Goal: Information Seeking & Learning: Learn about a topic

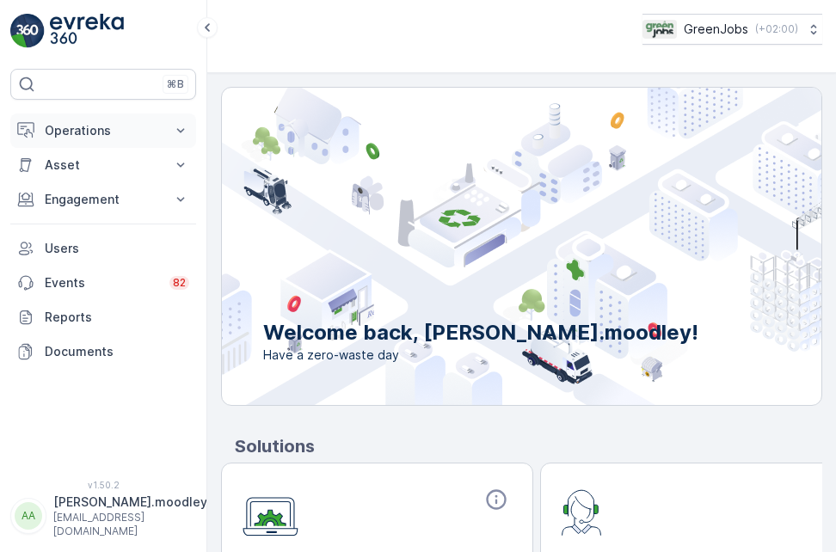
click at [182, 128] on icon at bounding box center [180, 130] width 17 height 17
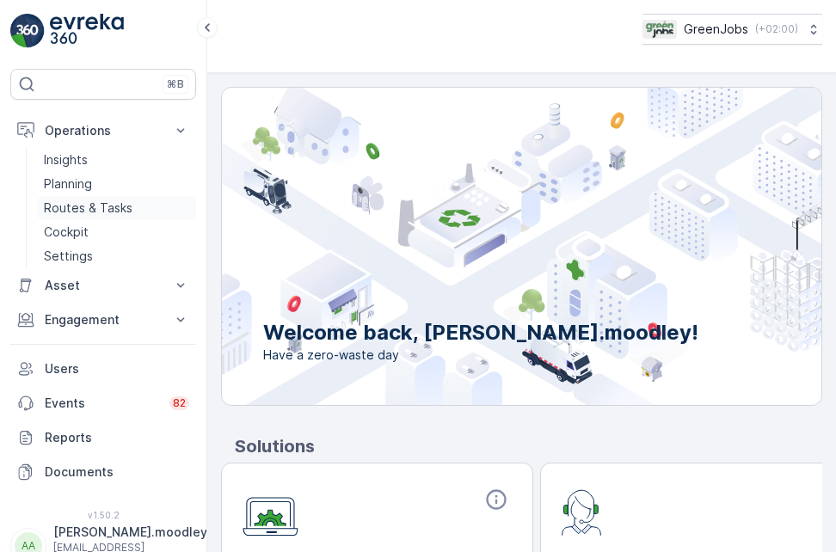
click at [113, 210] on p "Routes & Tasks" at bounding box center [88, 207] width 89 height 17
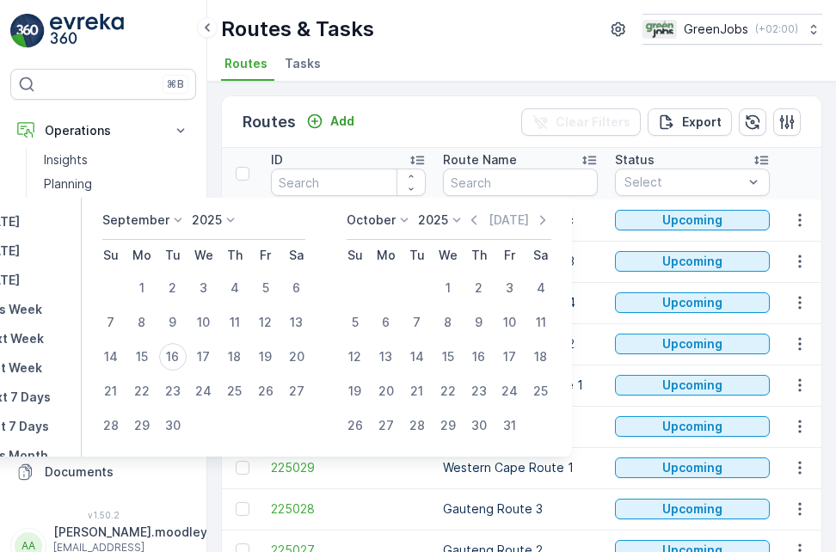
click at [799, 177] on input at bounding box center [846, 182] width 118 height 28
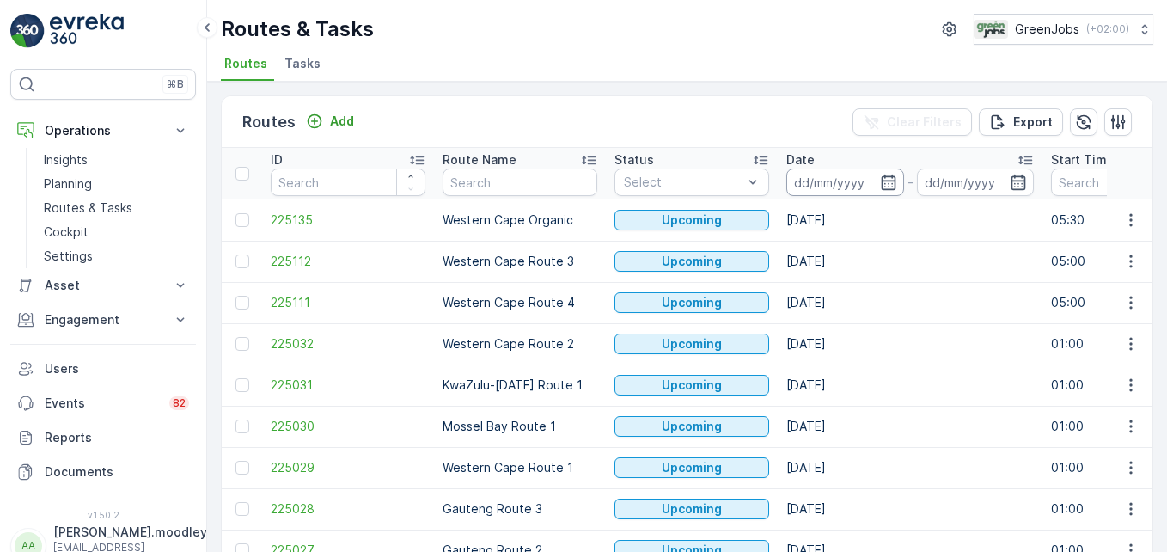
click at [800, 179] on input at bounding box center [846, 182] width 118 height 28
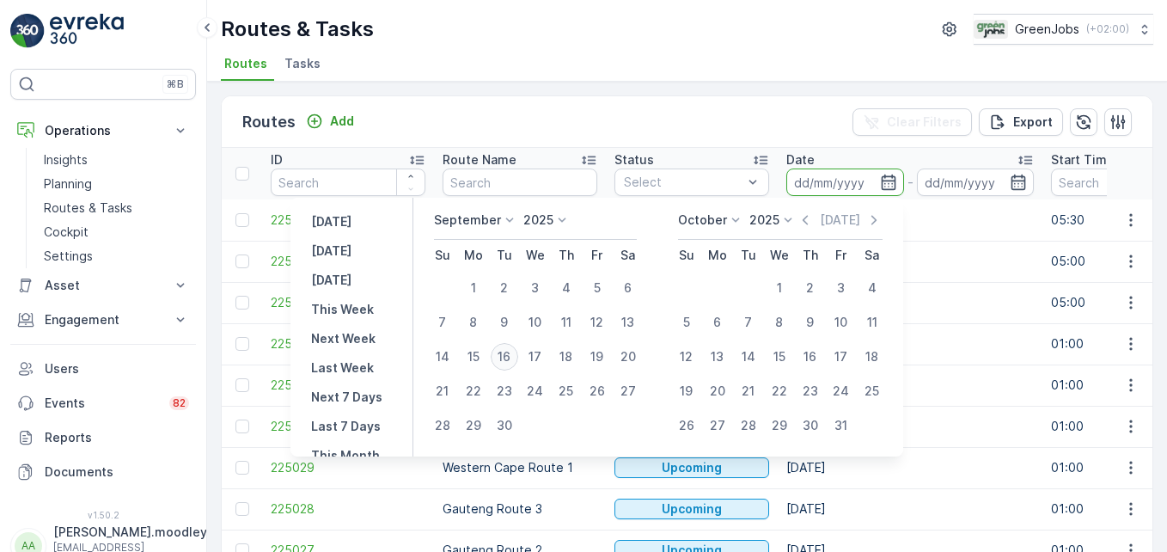
click at [516, 353] on div "16" at bounding box center [505, 357] width 28 height 28
type input "[DATE]"
click at [516, 353] on div "16" at bounding box center [505, 357] width 28 height 28
type input "[DATE]"
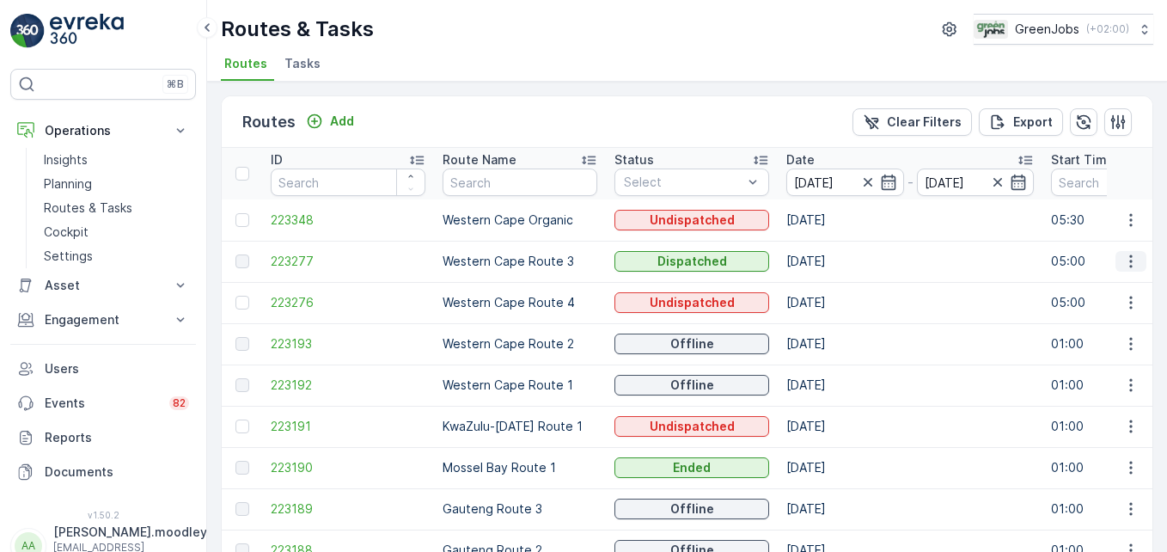
click at [835, 259] on icon "button" at bounding box center [1131, 261] width 17 height 17
click at [835, 283] on span "See More Details" at bounding box center [1091, 287] width 100 height 17
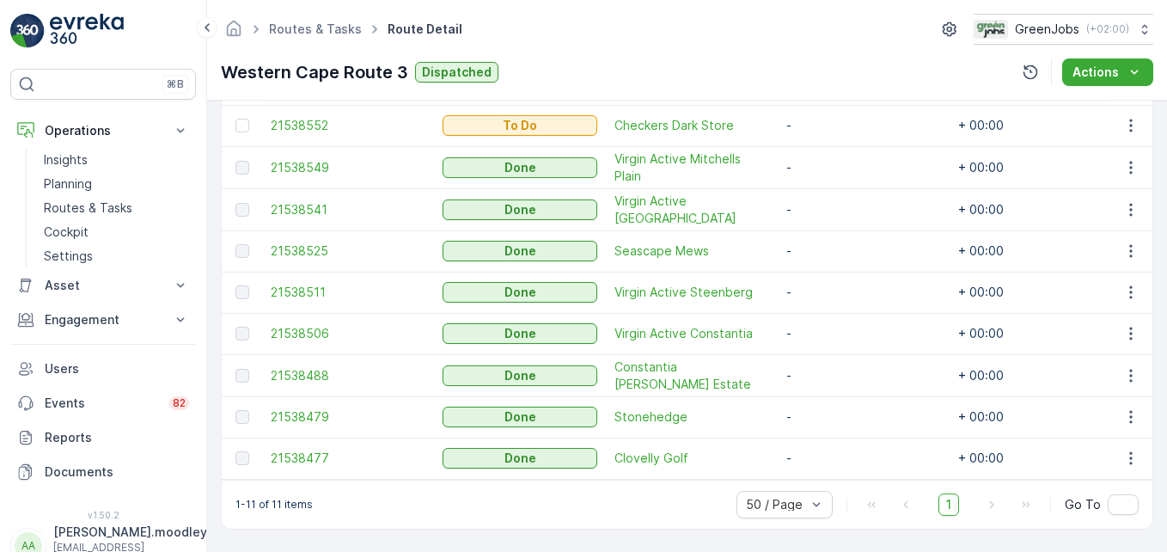
scroll to position [519, 0]
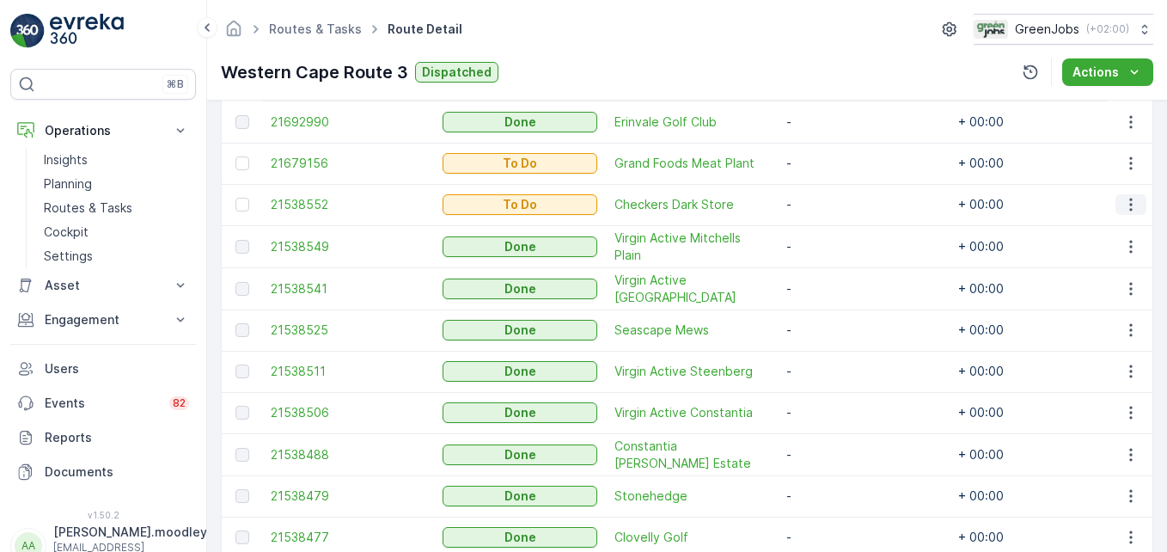
click at [835, 204] on icon "button" at bounding box center [1131, 204] width 17 height 17
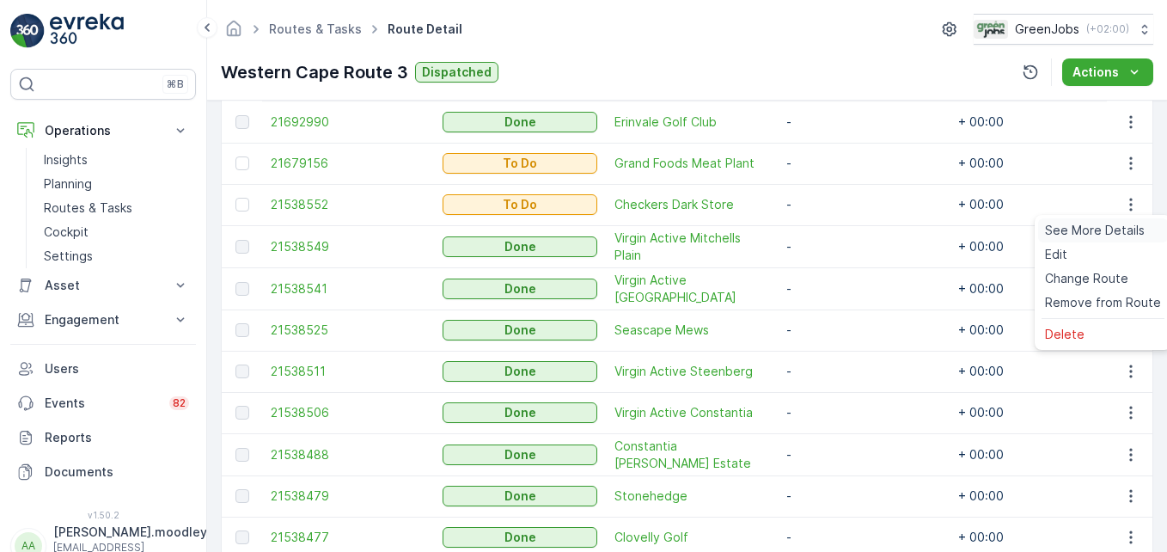
click at [835, 227] on span "See More Details" at bounding box center [1095, 230] width 100 height 17
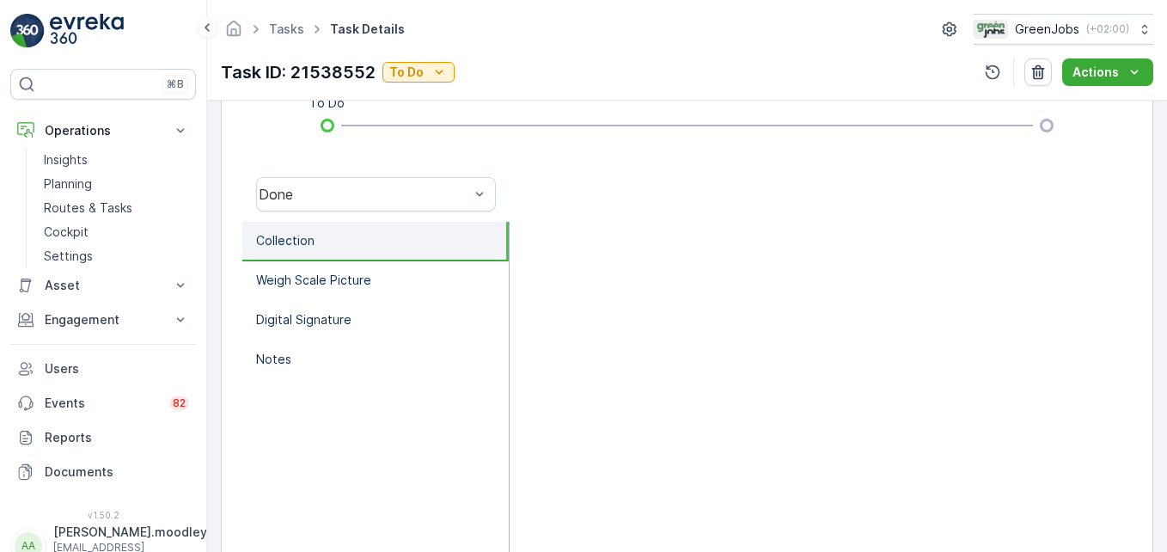
scroll to position [516, 0]
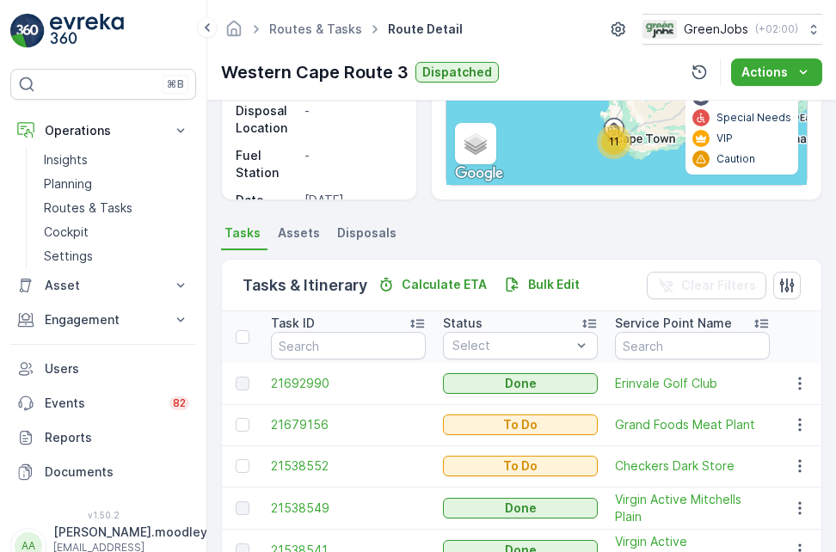
scroll to position [327, 0]
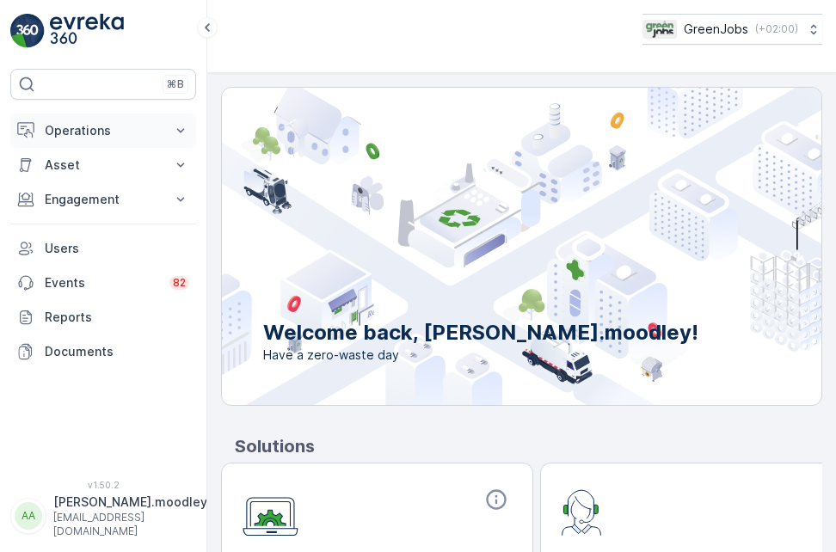
click at [181, 124] on icon at bounding box center [180, 130] width 17 height 17
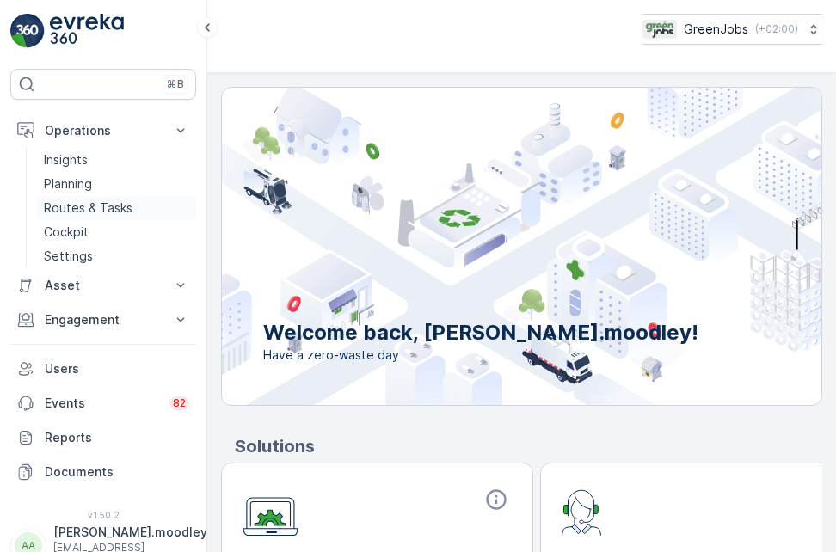
click at [121, 208] on p "Routes & Tasks" at bounding box center [88, 207] width 89 height 17
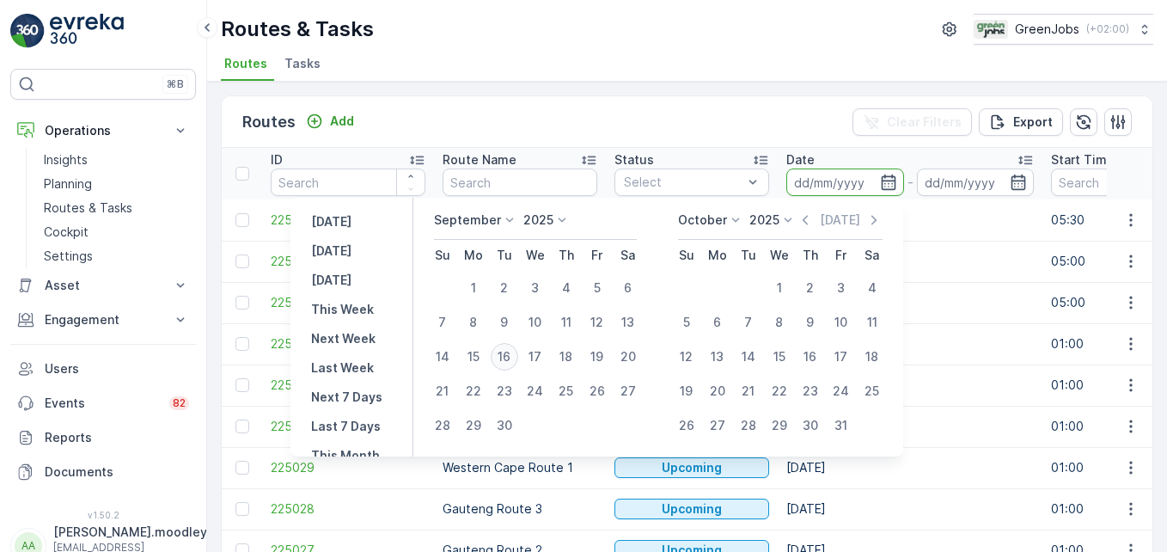
click at [507, 353] on div "16" at bounding box center [505, 357] width 28 height 28
type input "[DATE]"
click at [507, 353] on div "16" at bounding box center [505, 357] width 28 height 28
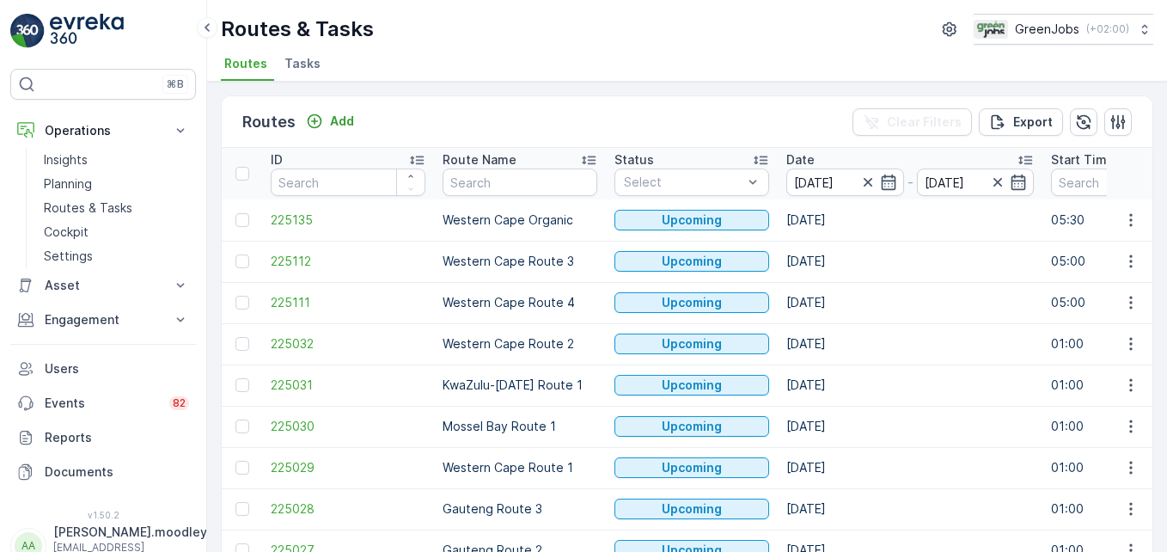
type input "[DATE]"
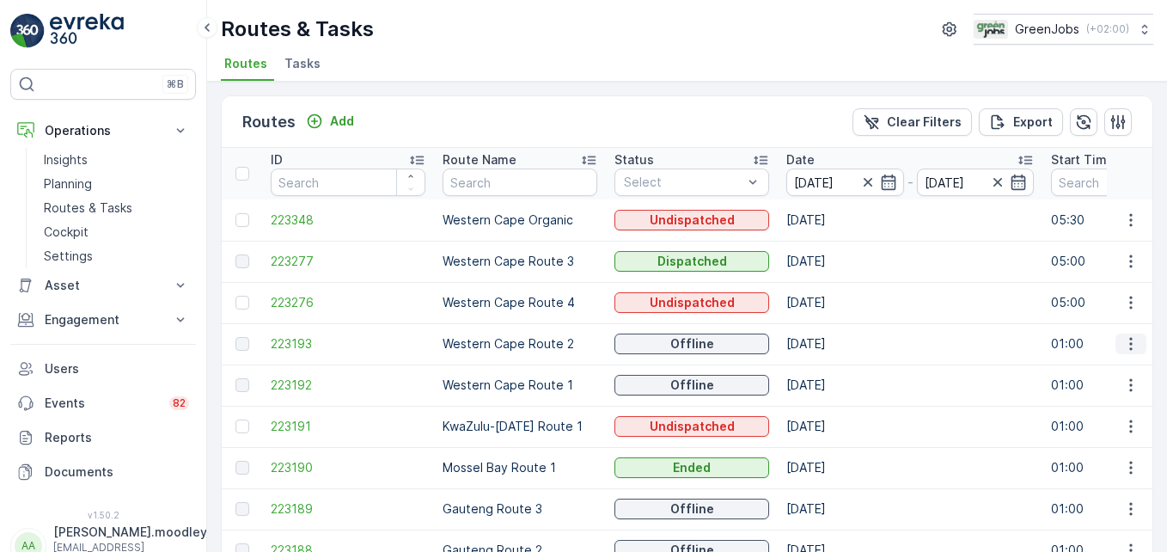
click at [835, 347] on icon "button" at bounding box center [1131, 343] width 17 height 17
click at [835, 367] on span "See More Details" at bounding box center [1091, 369] width 100 height 17
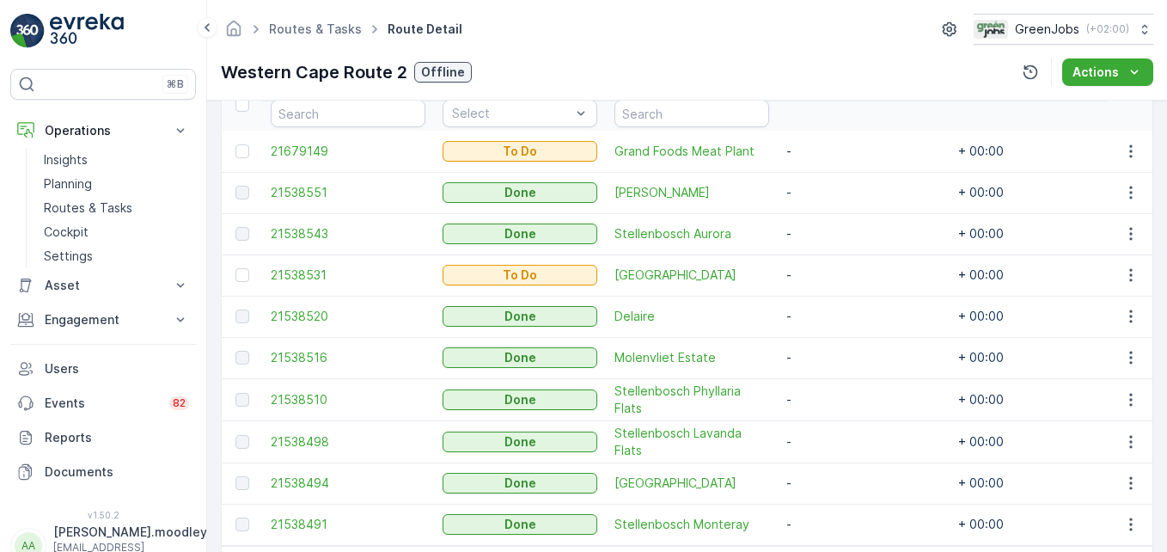
scroll to position [516, 0]
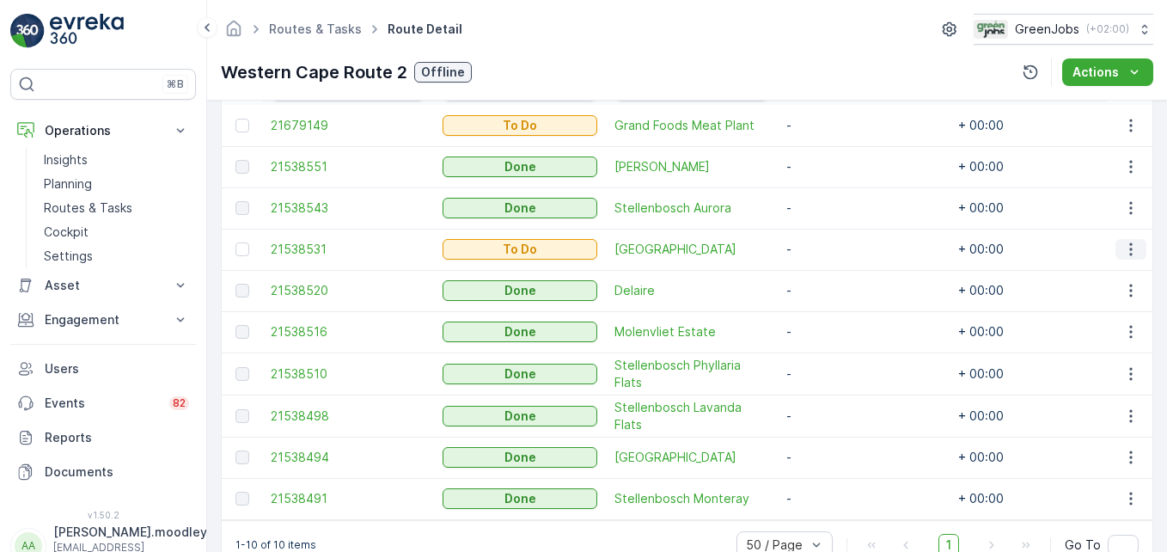
click at [835, 251] on icon "button" at bounding box center [1131, 249] width 17 height 17
click at [835, 271] on span "See More Details" at bounding box center [1095, 274] width 100 height 17
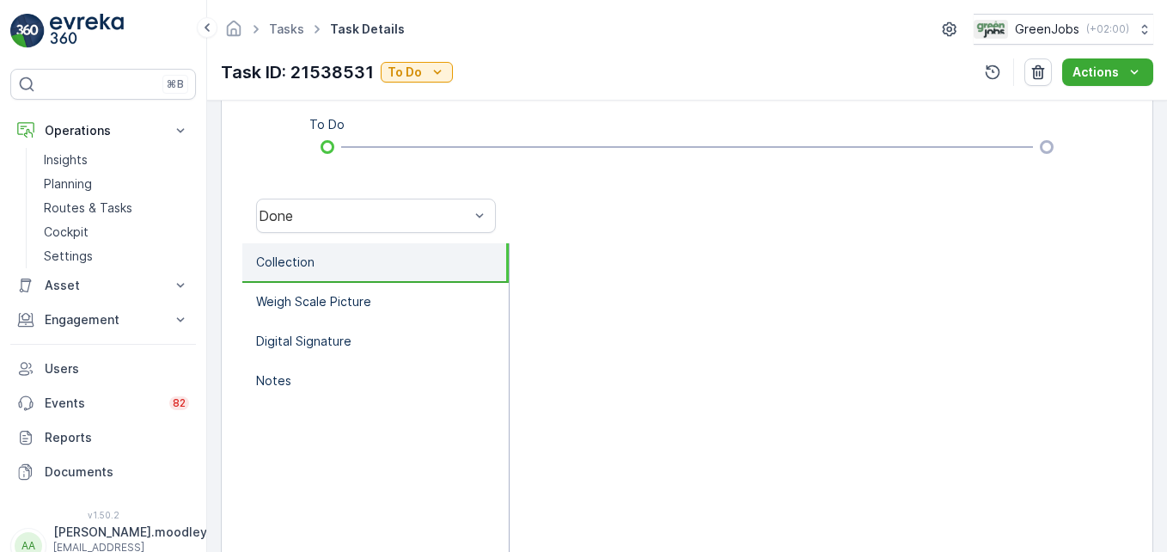
scroll to position [516, 0]
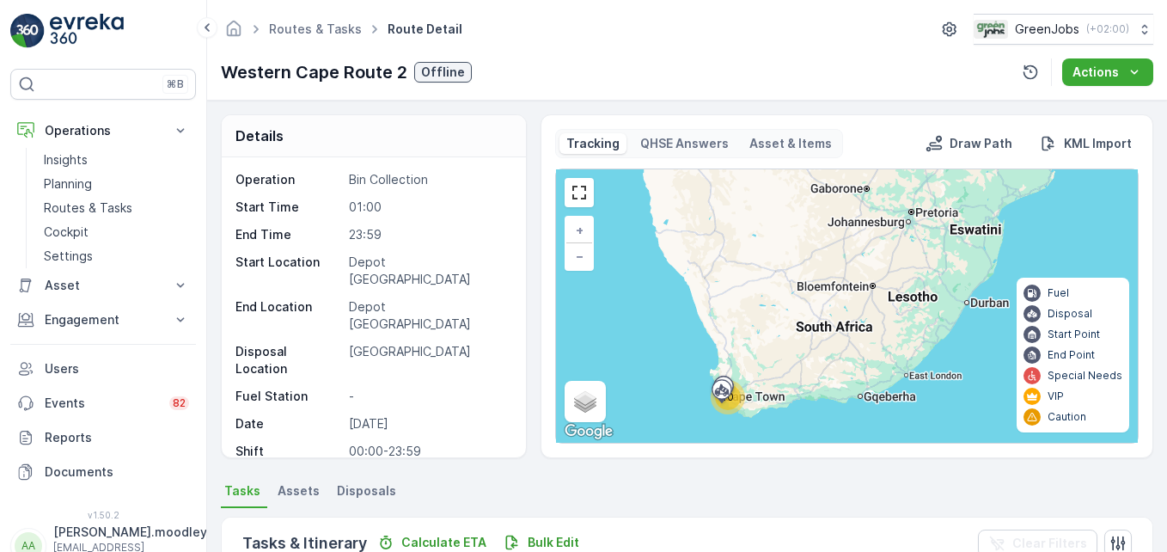
click at [591, 487] on ul "Tasks Assets Disposals" at bounding box center [687, 493] width 933 height 29
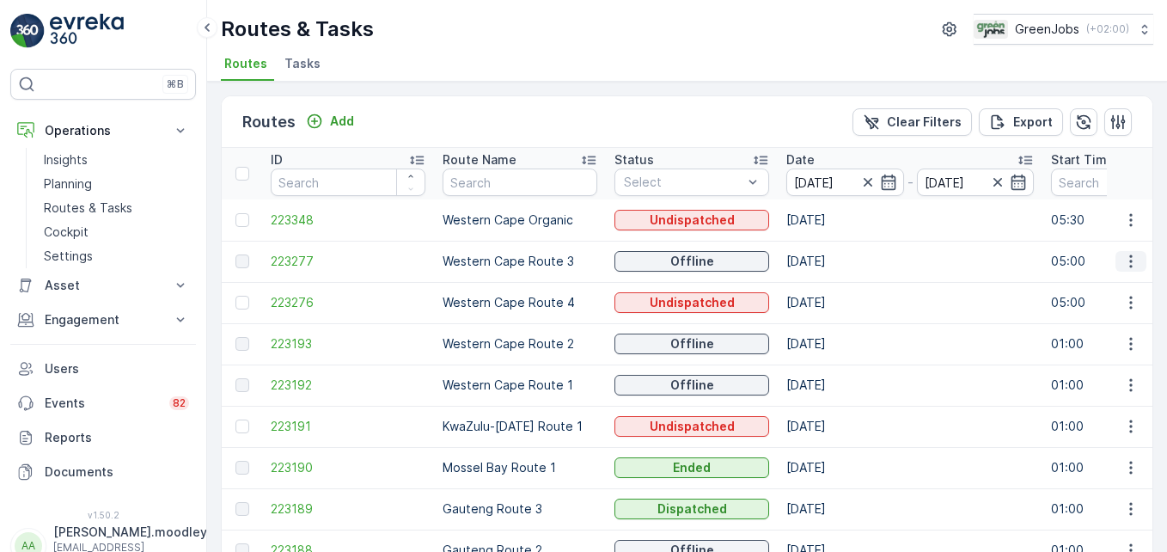
click at [835, 259] on icon "button" at bounding box center [1131, 261] width 17 height 17
click at [835, 282] on span "See More Details" at bounding box center [1091, 287] width 100 height 17
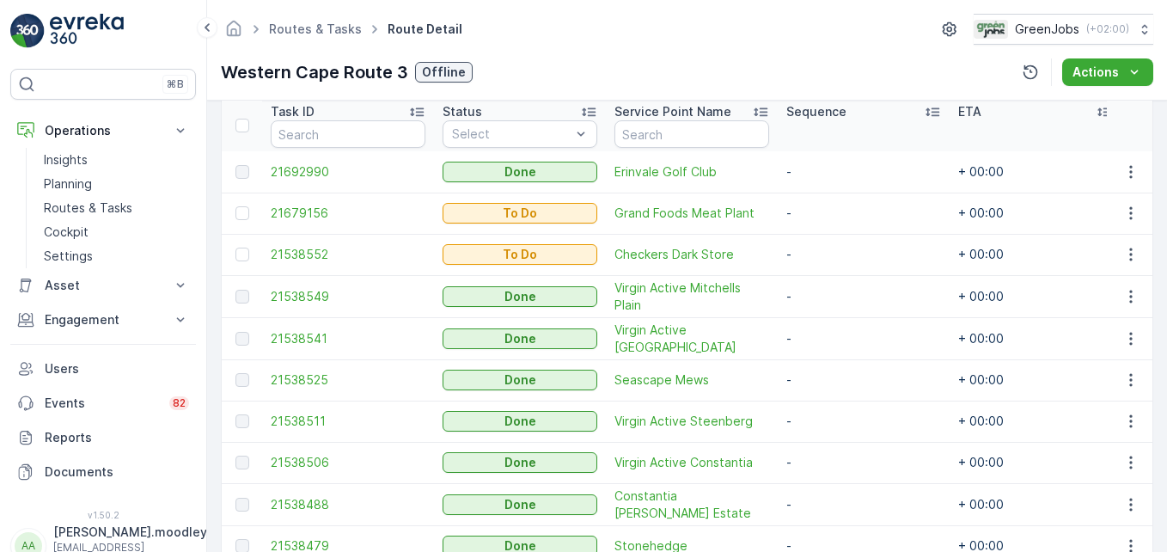
scroll to position [430, 0]
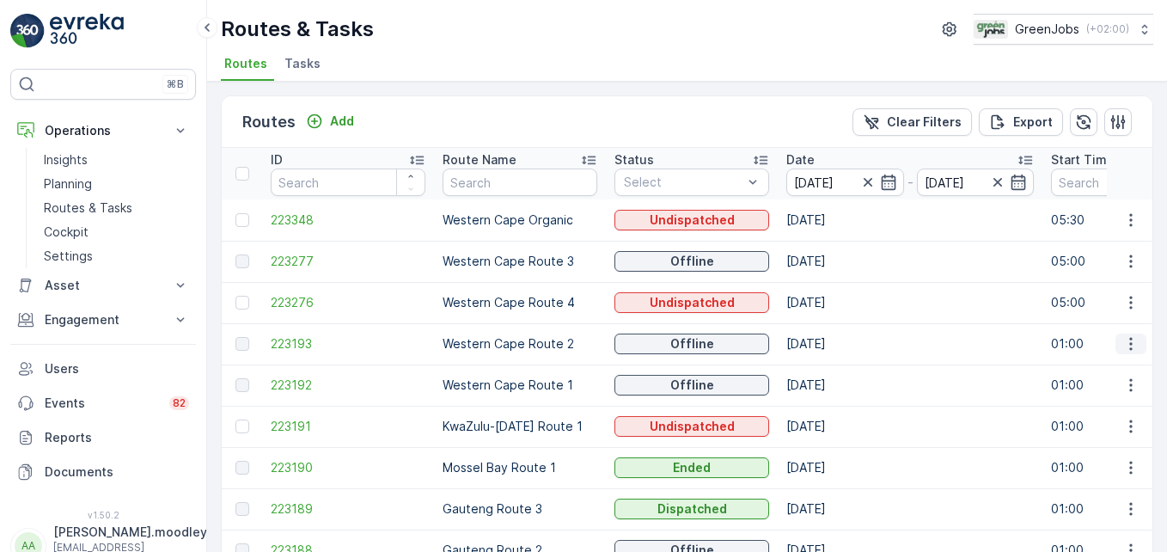
click at [835, 348] on icon "button" at bounding box center [1131, 343] width 17 height 17
click at [835, 370] on span "See More Details" at bounding box center [1091, 369] width 100 height 17
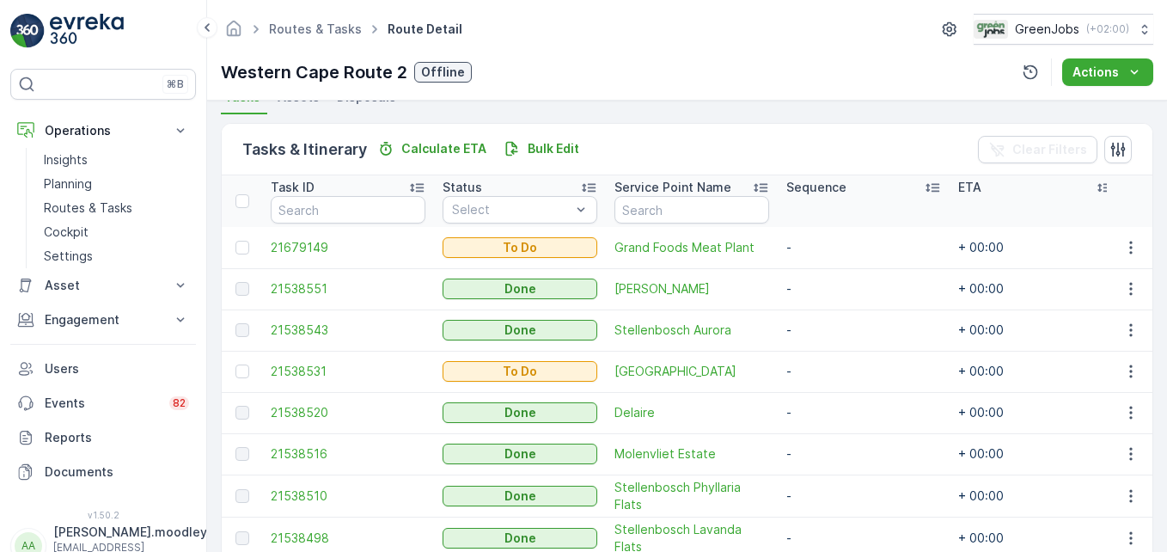
scroll to position [393, 0]
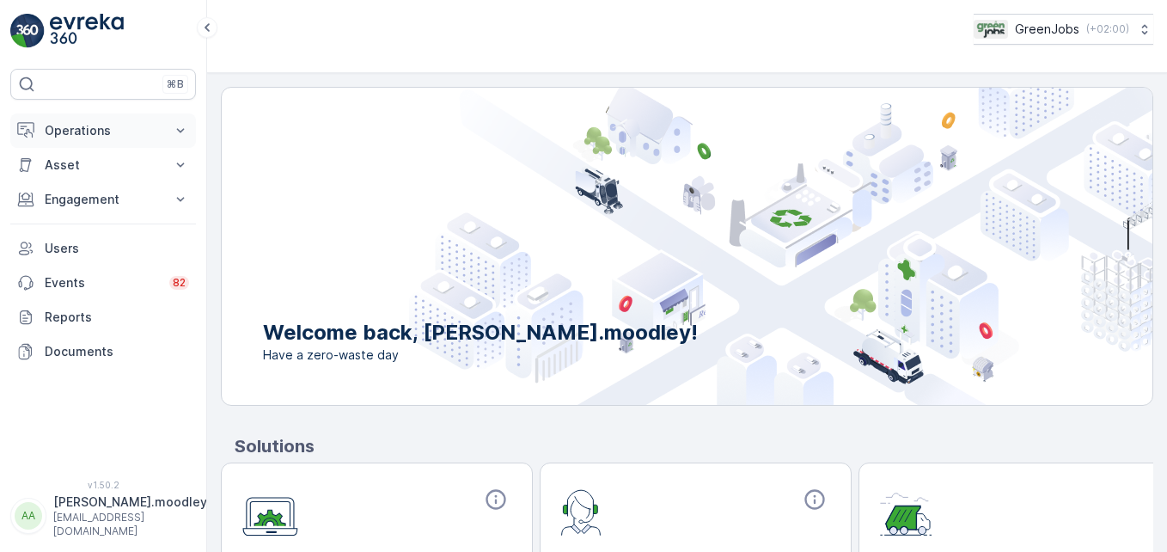
click at [181, 127] on icon at bounding box center [180, 130] width 17 height 17
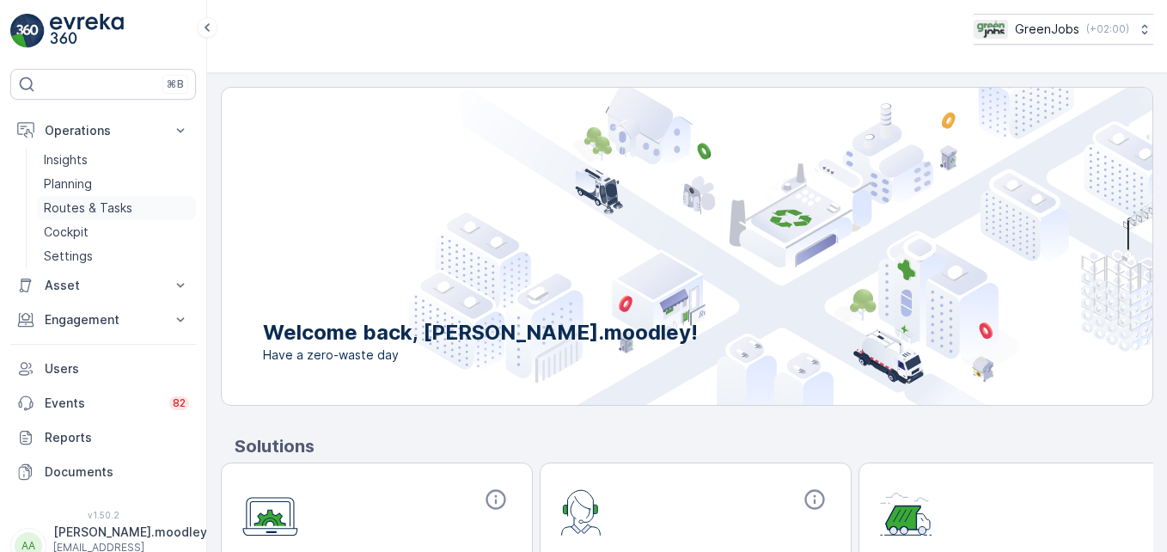
click at [109, 203] on p "Routes & Tasks" at bounding box center [88, 207] width 89 height 17
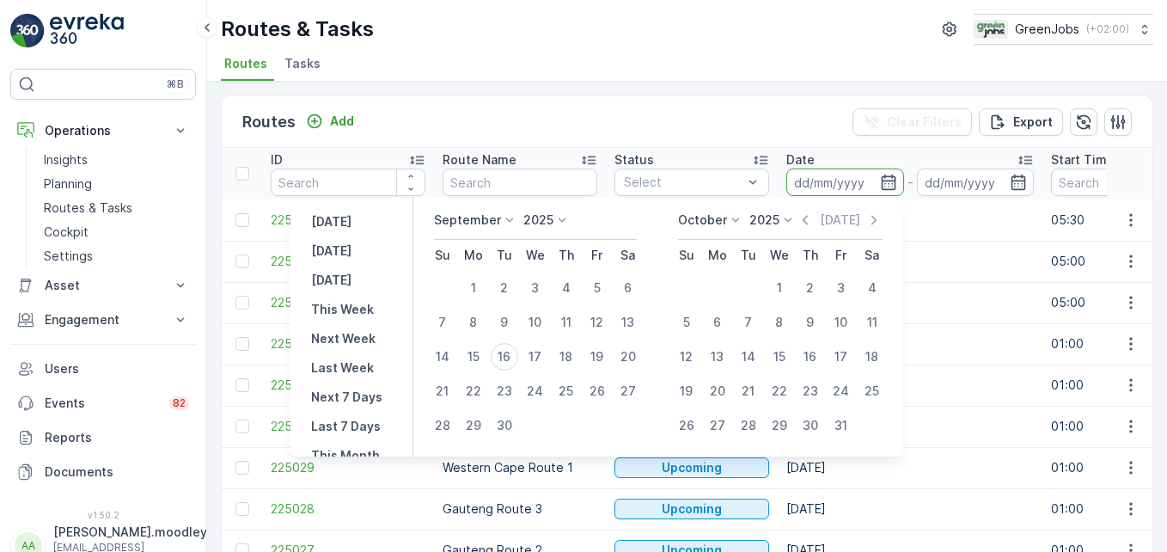
click at [799, 181] on input at bounding box center [846, 182] width 118 height 28
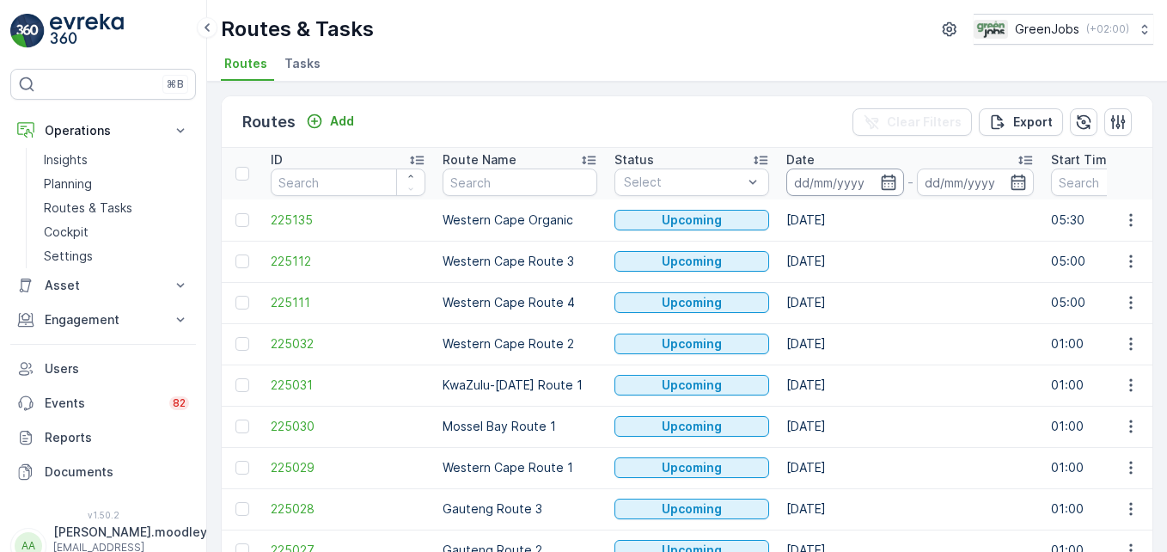
click at [812, 179] on input at bounding box center [846, 182] width 118 height 28
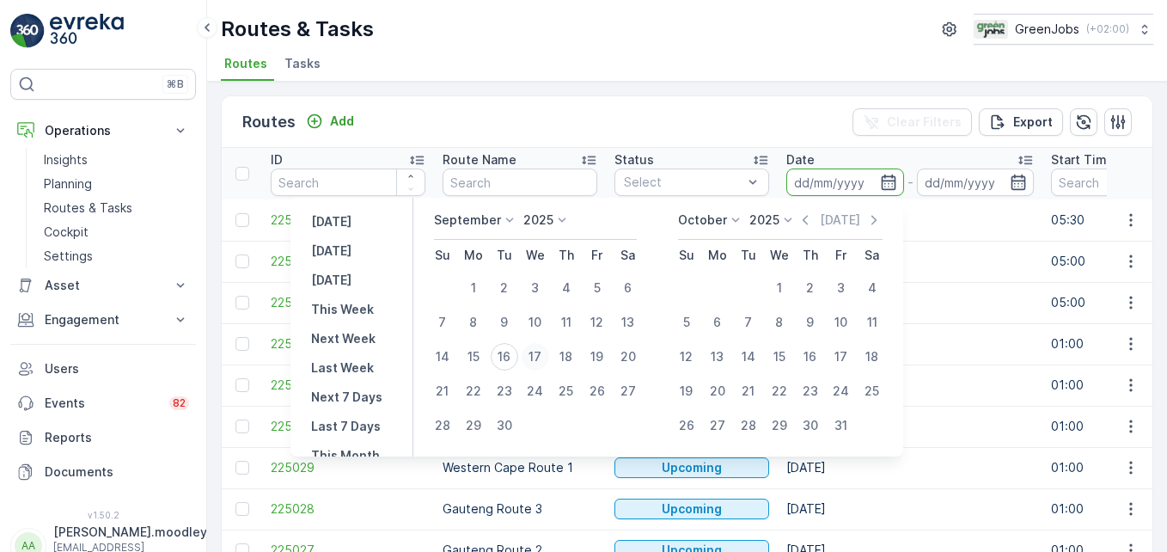
click at [547, 356] on div "17" at bounding box center [536, 357] width 28 height 28
type input "[DATE]"
click at [547, 356] on div "17" at bounding box center [536, 357] width 28 height 28
type input "[DATE]"
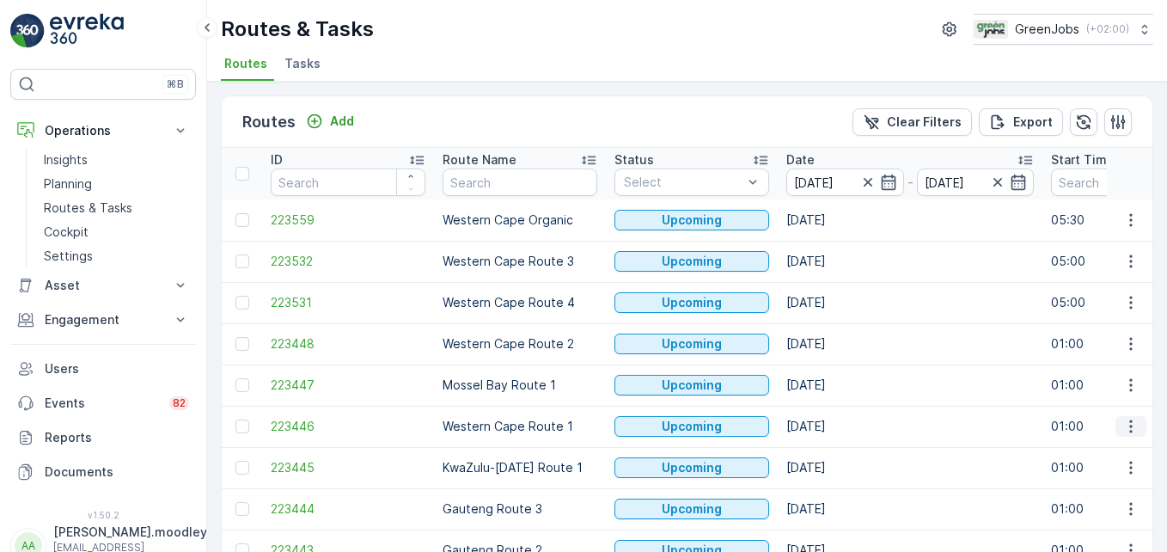
click at [835, 427] on icon "button" at bounding box center [1131, 426] width 17 height 17
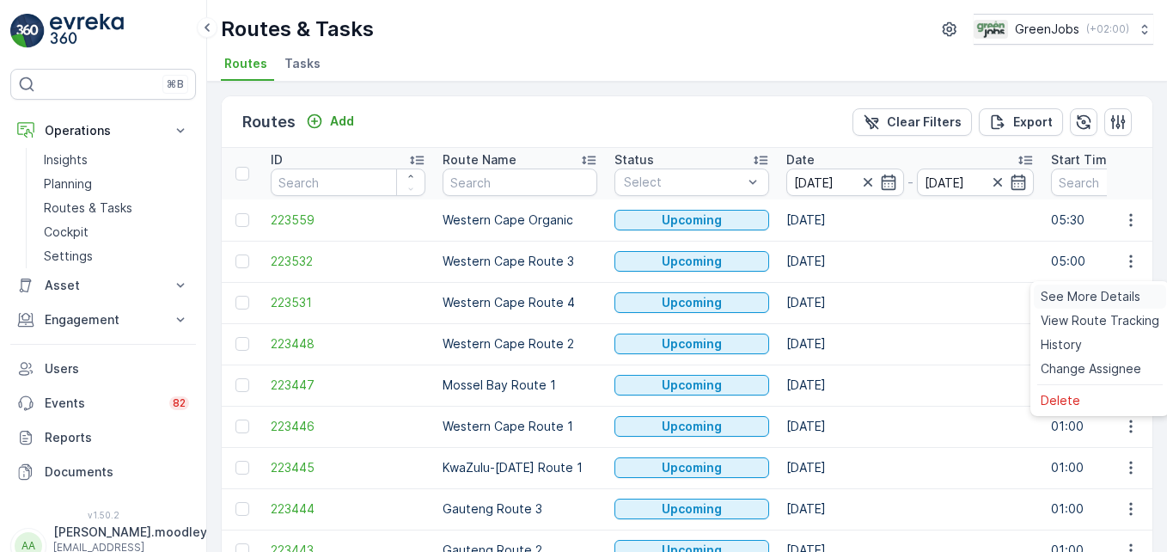
click at [835, 292] on span "See More Details" at bounding box center [1091, 296] width 100 height 17
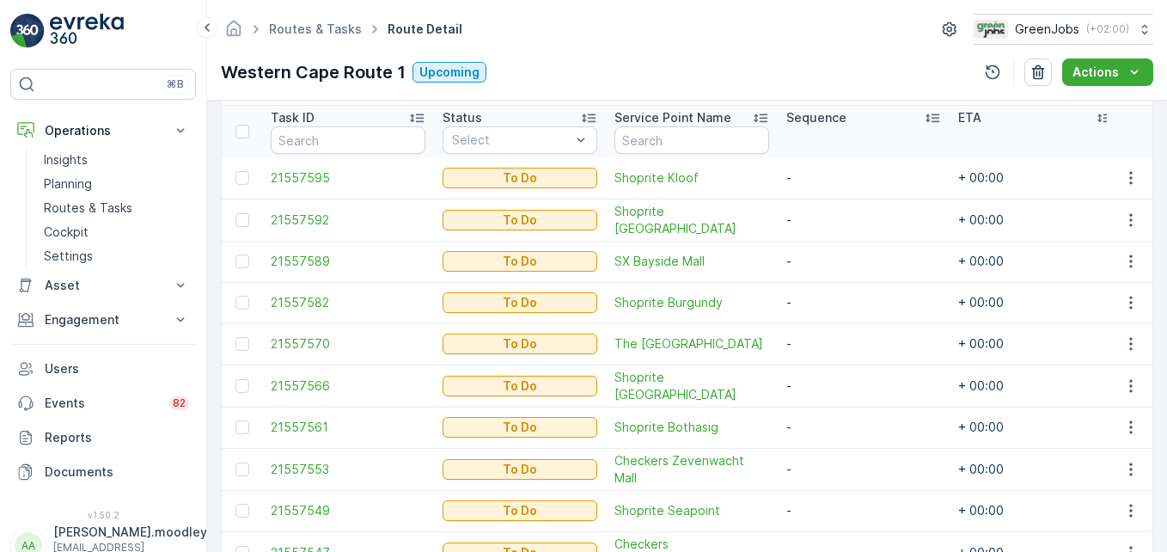
scroll to position [563, 0]
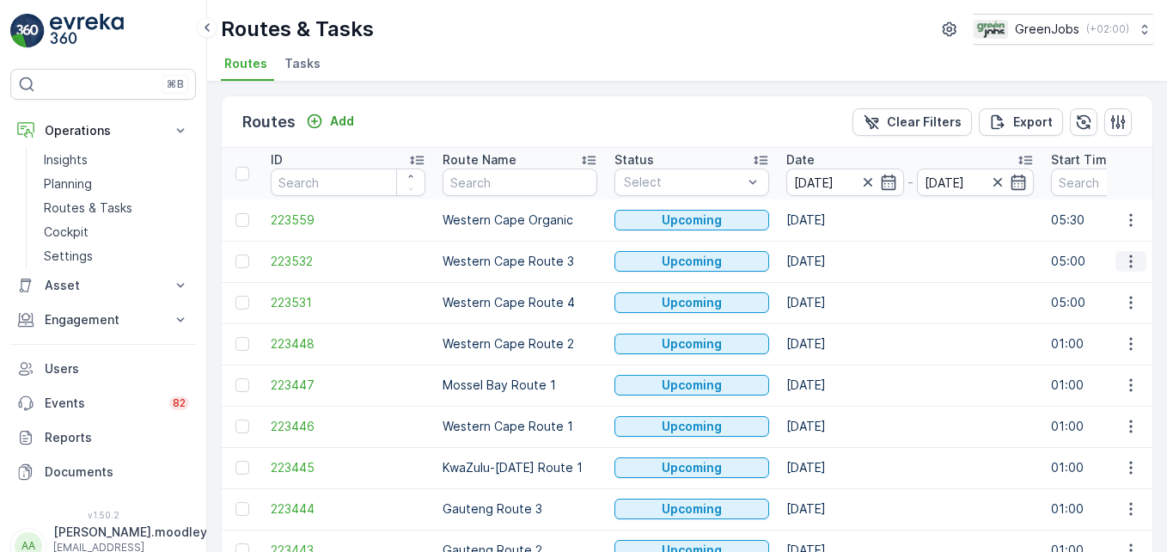
click at [835, 263] on icon "button" at bounding box center [1131, 261] width 17 height 17
click at [835, 285] on span "See More Details" at bounding box center [1091, 287] width 100 height 17
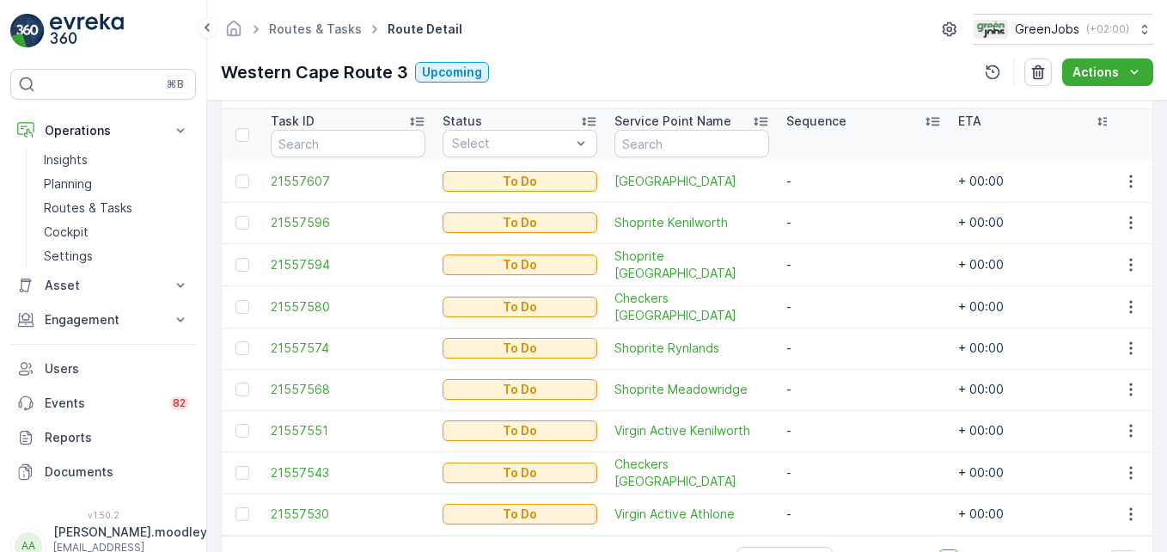
scroll to position [430, 0]
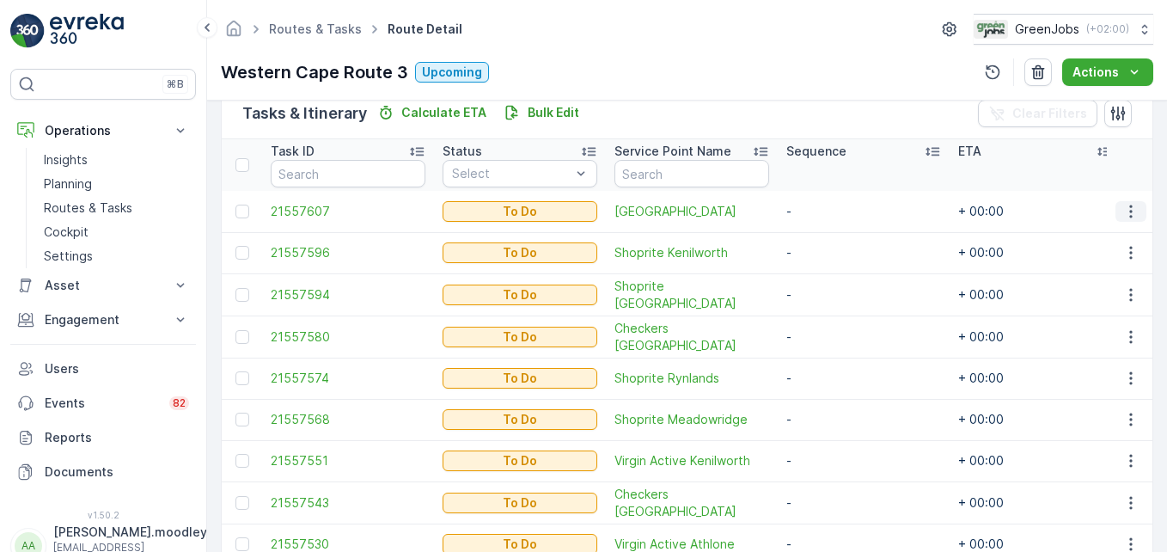
click at [835, 208] on icon "button" at bounding box center [1131, 211] width 17 height 17
click at [835, 306] on span "Remove from Route" at bounding box center [1103, 309] width 116 height 17
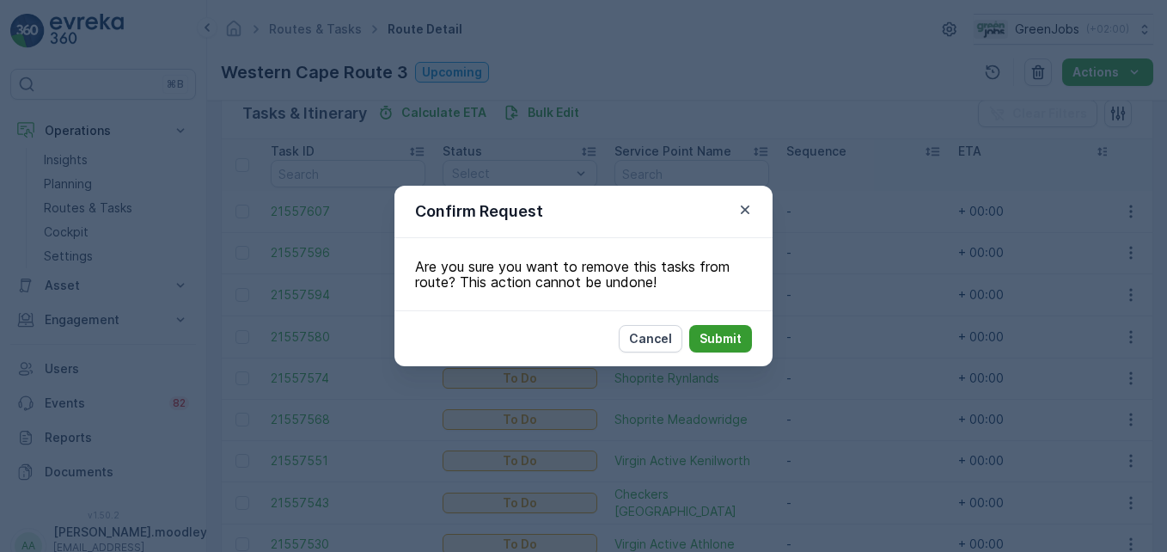
click at [723, 335] on p "Submit" at bounding box center [721, 338] width 42 height 17
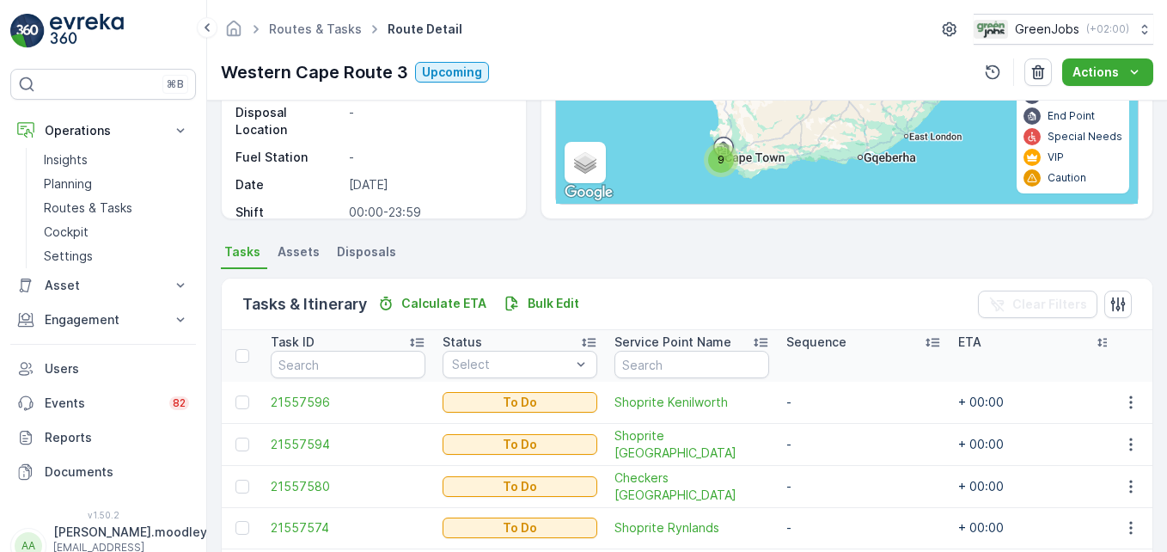
scroll to position [224, 0]
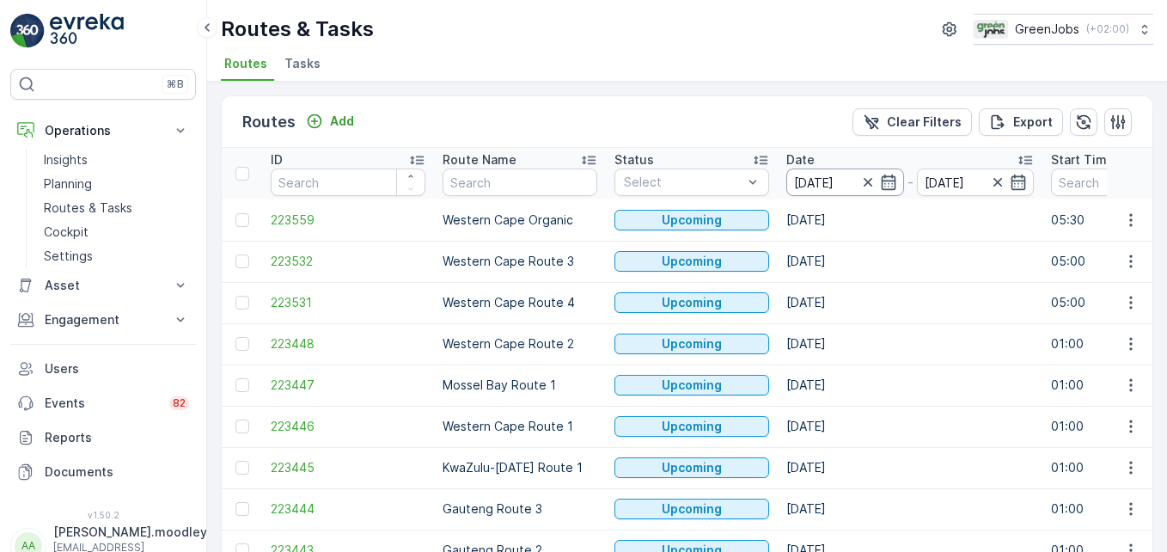
click at [809, 181] on input "[DATE]" at bounding box center [846, 182] width 118 height 28
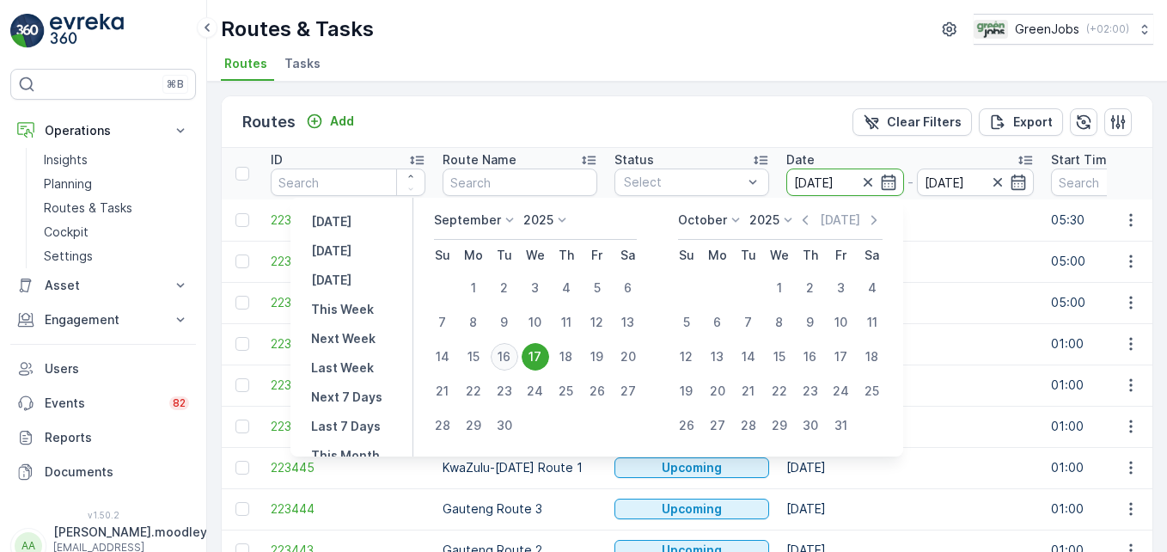
click at [505, 355] on div "16" at bounding box center [505, 357] width 28 height 28
type input "[DATE]"
click at [505, 355] on div "16" at bounding box center [505, 357] width 28 height 28
type input "[DATE]"
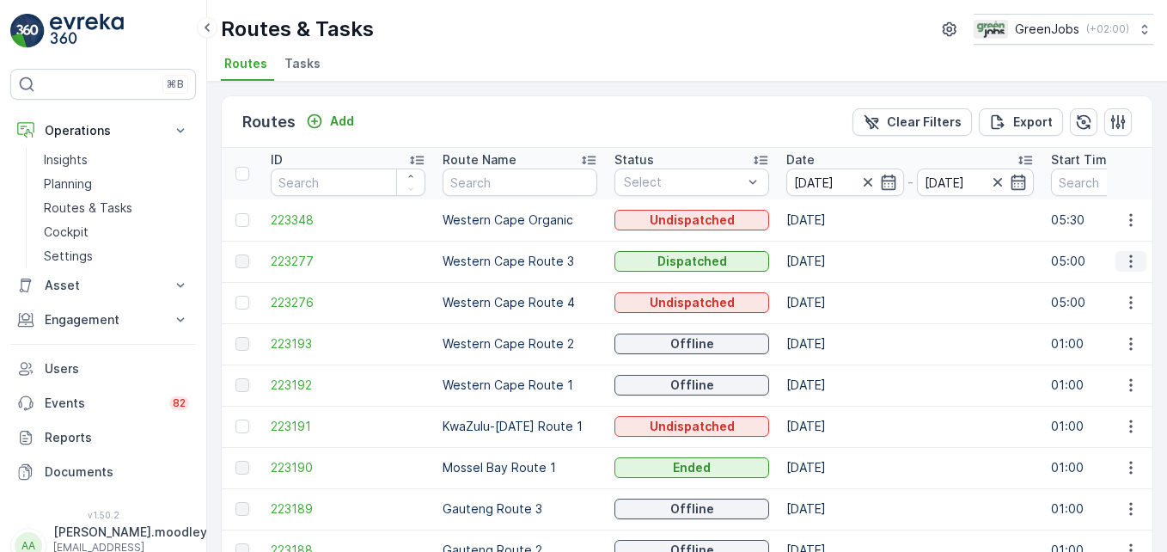
click at [835, 268] on icon "button" at bounding box center [1131, 261] width 17 height 17
click at [835, 289] on span "See More Details" at bounding box center [1091, 287] width 100 height 17
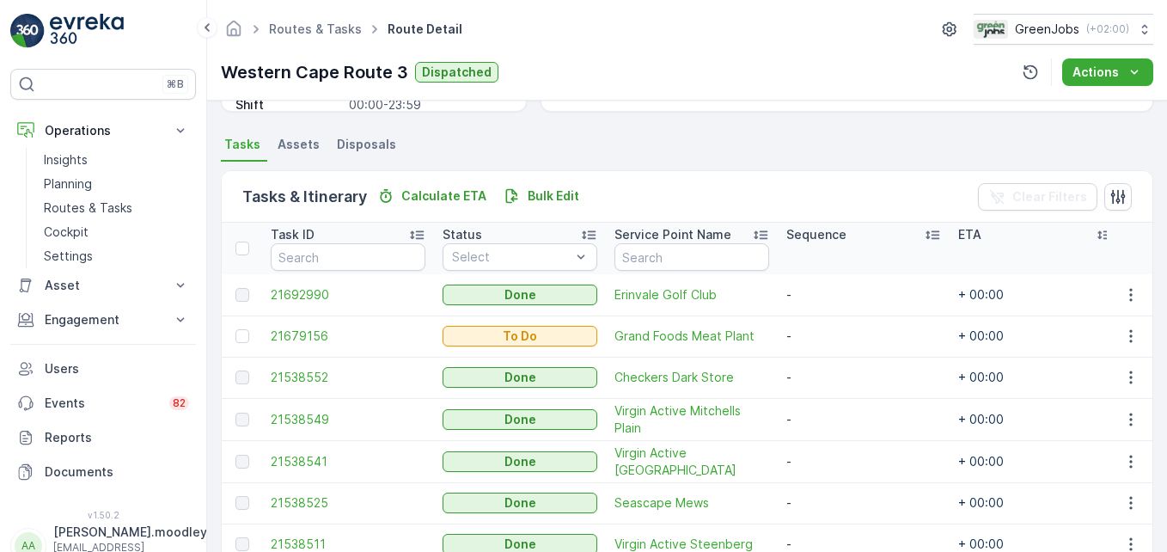
scroll to position [344, 0]
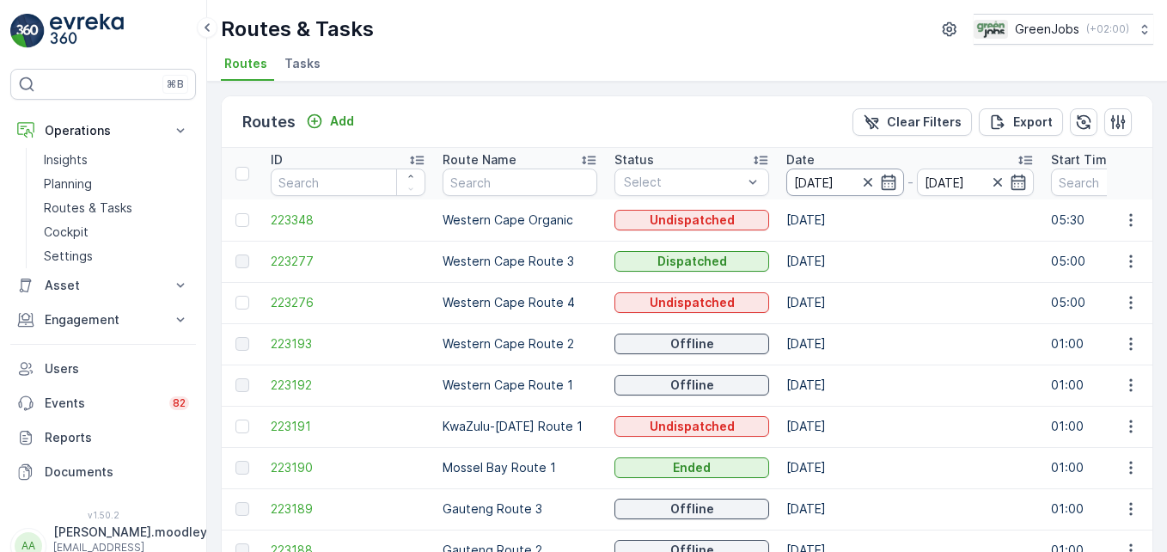
click at [814, 183] on input "[DATE]" at bounding box center [846, 182] width 118 height 28
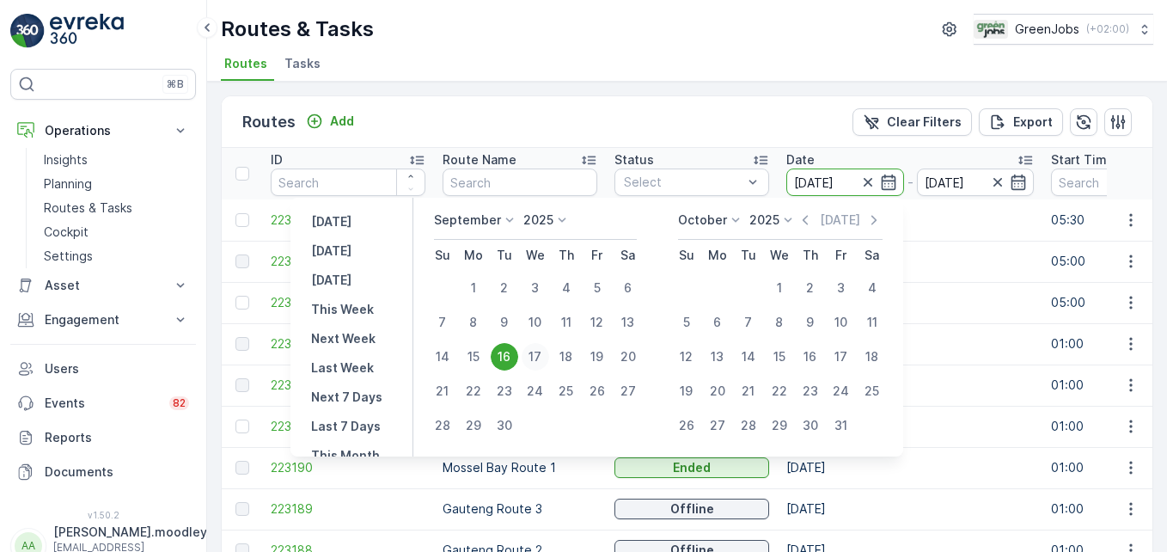
click at [542, 353] on div "17" at bounding box center [536, 357] width 28 height 28
type input "[DATE]"
click at [542, 353] on div "17" at bounding box center [536, 357] width 28 height 28
type input "[DATE]"
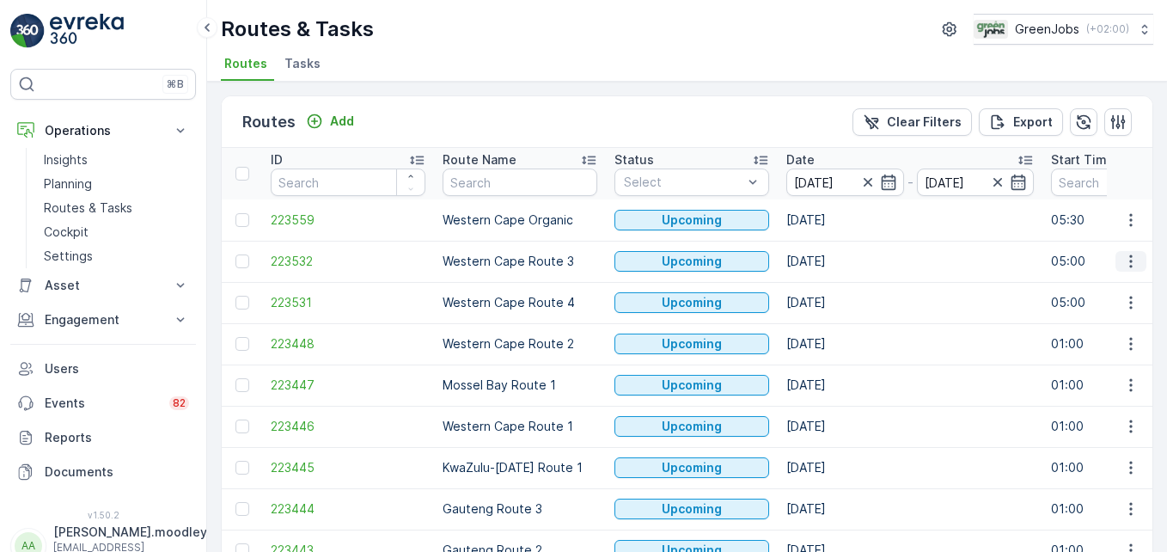
click at [835, 261] on icon "button" at bounding box center [1131, 261] width 17 height 17
click at [835, 289] on span "See More Details" at bounding box center [1091, 287] width 100 height 17
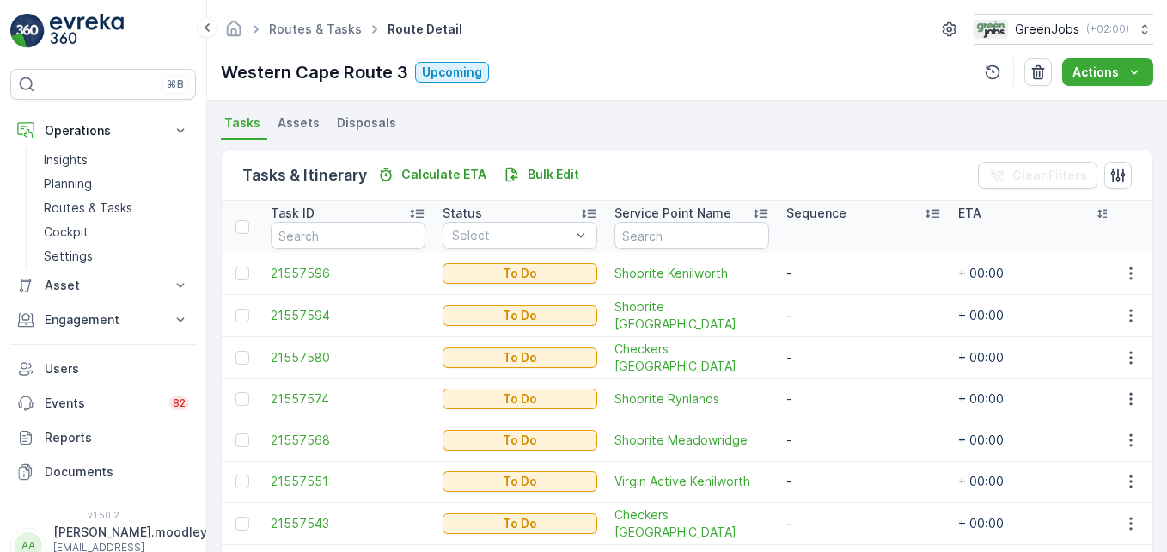
scroll to position [224, 0]
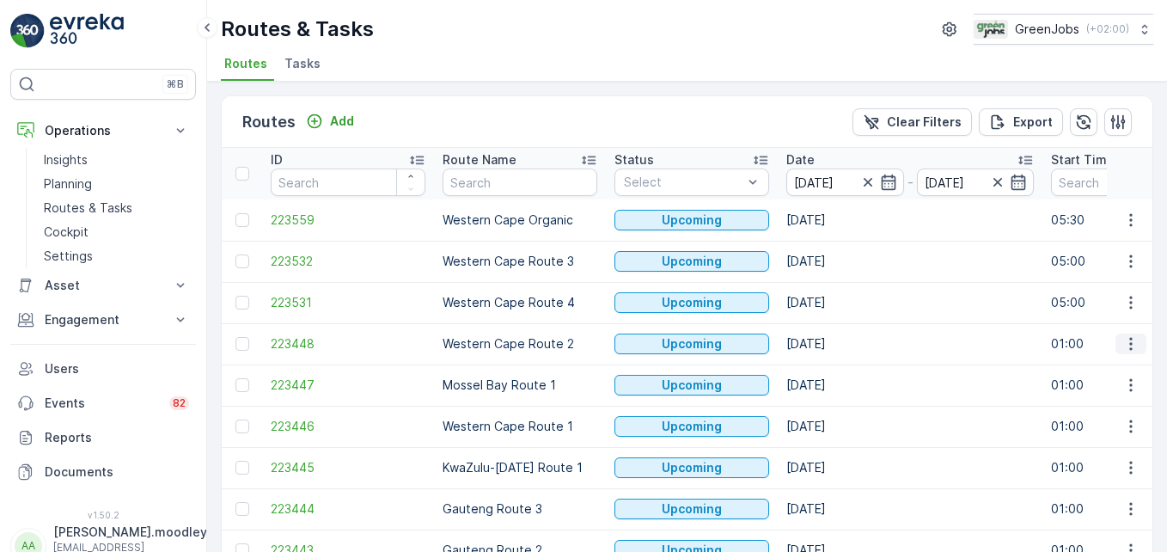
click at [835, 346] on icon "button" at bounding box center [1131, 343] width 17 height 17
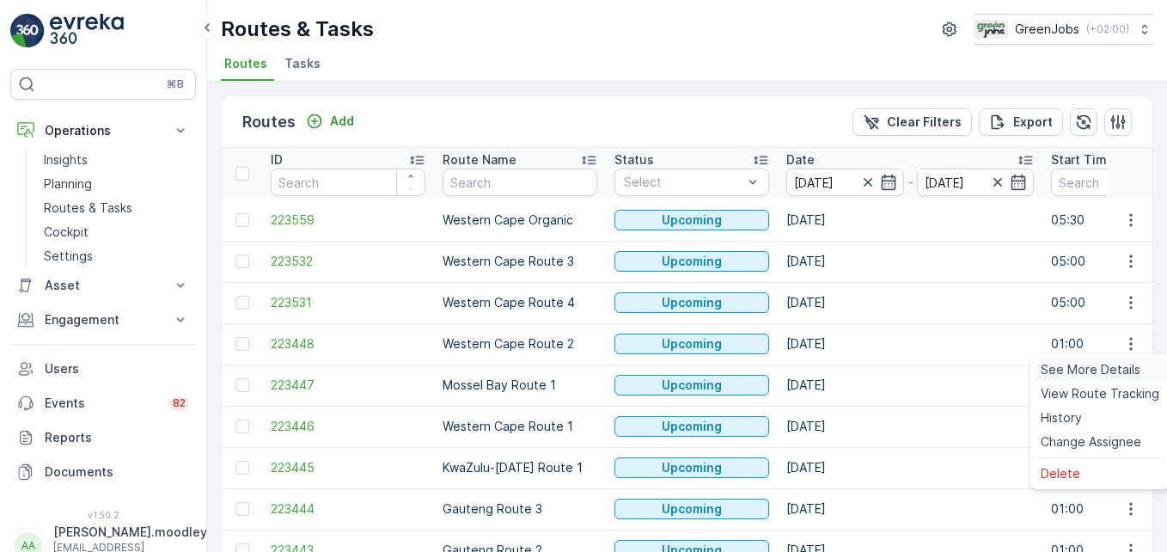
click at [835, 365] on span "See More Details" at bounding box center [1091, 369] width 100 height 17
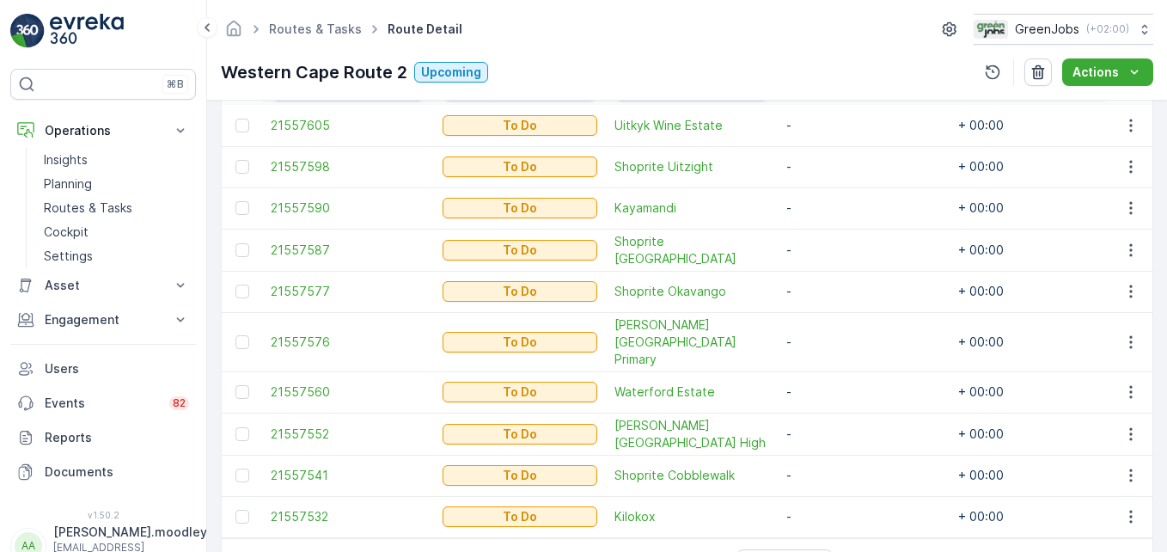
scroll to position [563, 0]
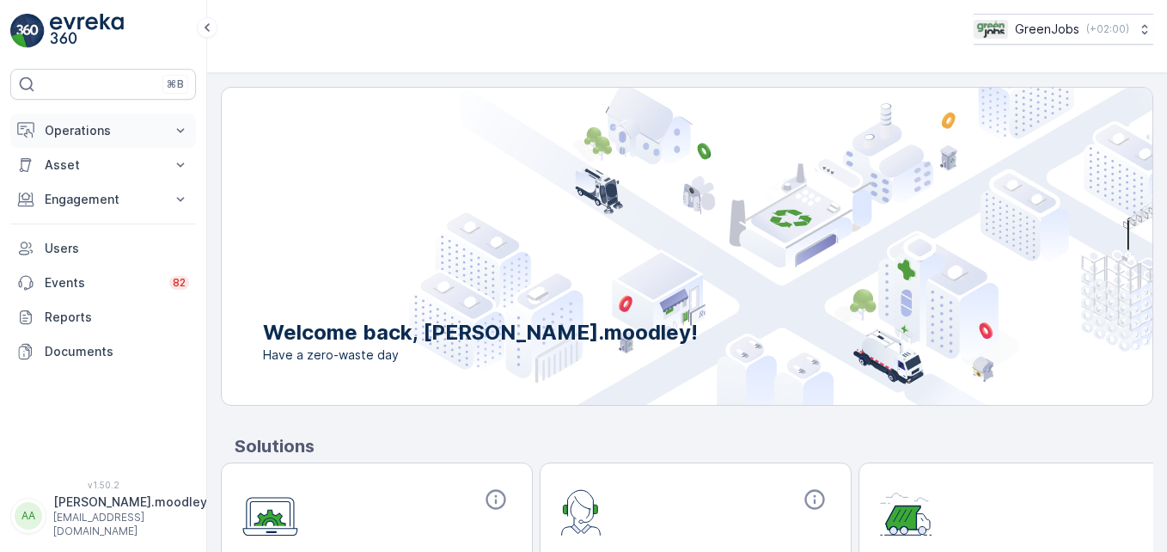
click at [180, 126] on icon at bounding box center [180, 130] width 17 height 17
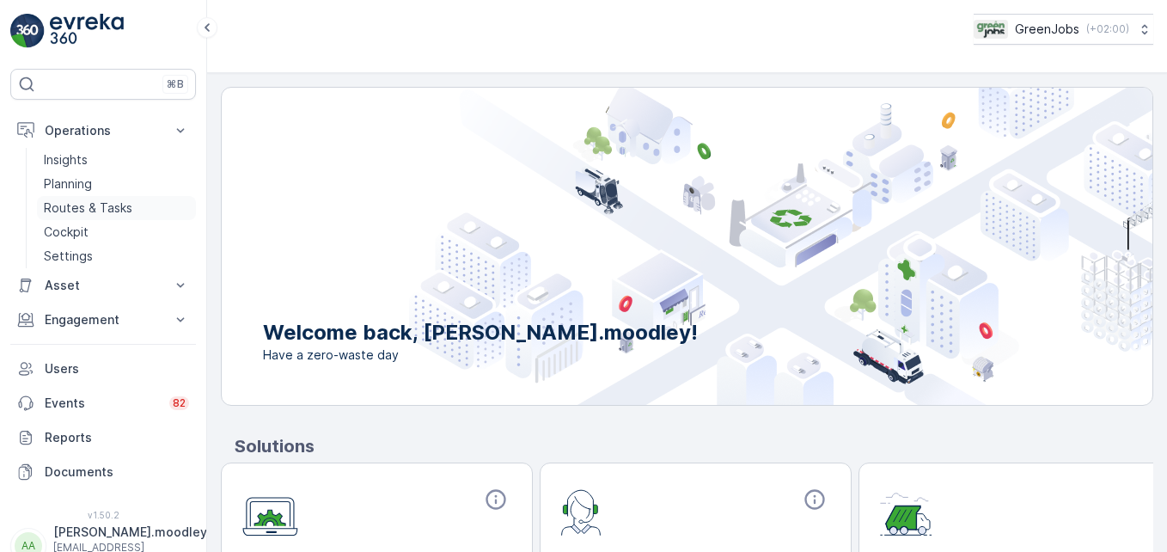
click at [113, 208] on p "Routes & Tasks" at bounding box center [88, 207] width 89 height 17
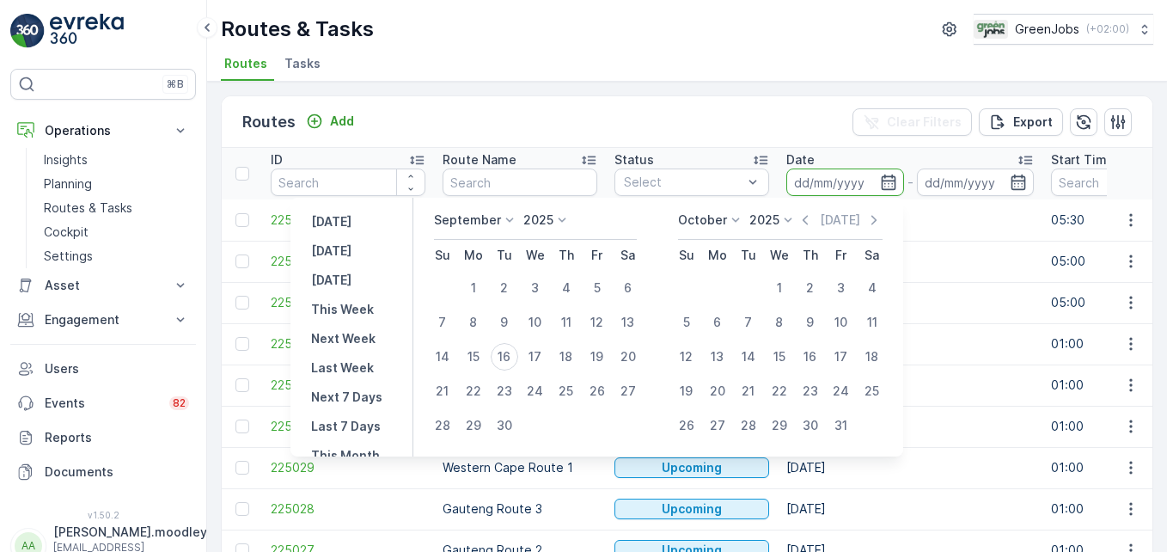
click at [811, 181] on input at bounding box center [846, 182] width 118 height 28
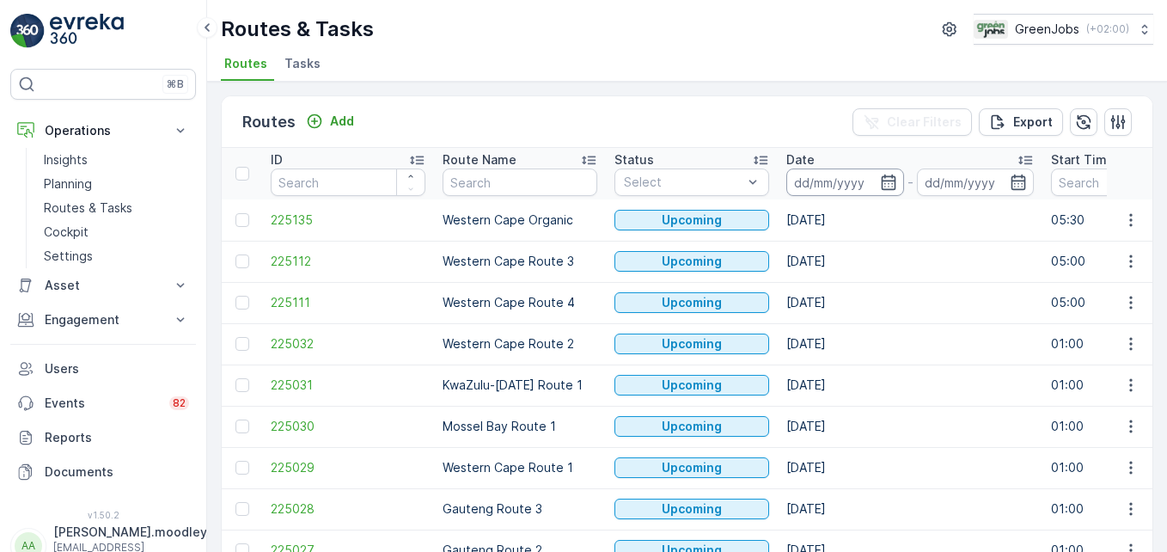
click at [815, 183] on input at bounding box center [846, 182] width 118 height 28
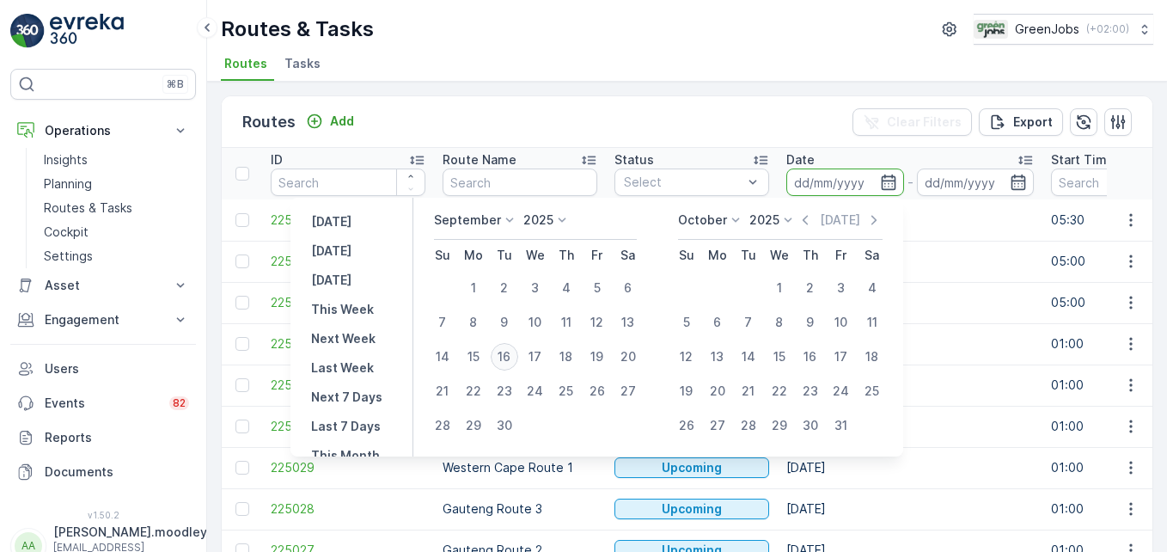
click at [511, 355] on div "16" at bounding box center [505, 357] width 28 height 28
type input "[DATE]"
click at [511, 355] on div "16" at bounding box center [505, 357] width 28 height 28
type input "[DATE]"
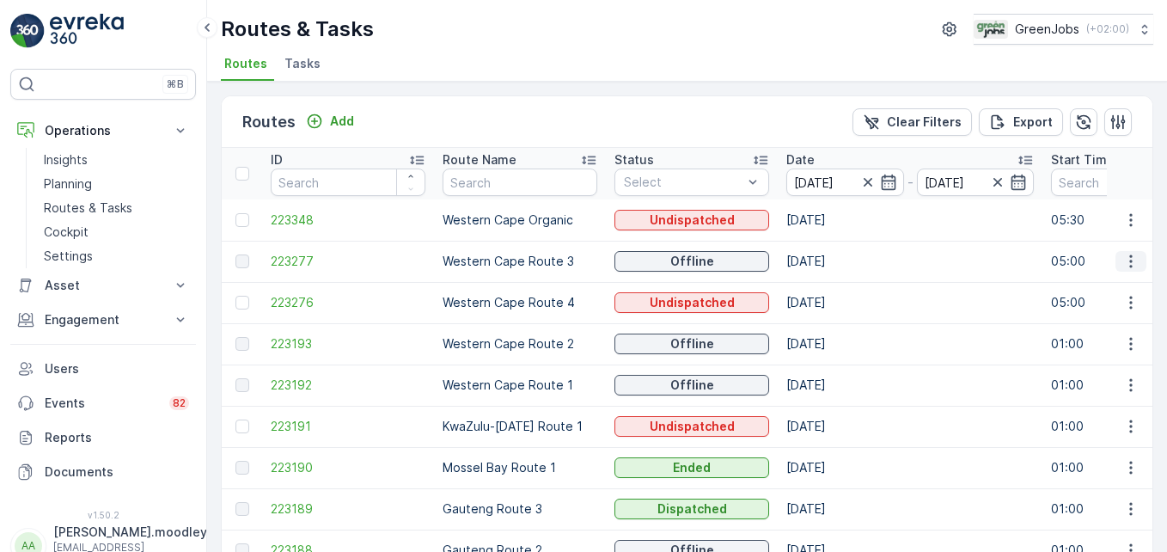
click at [835, 260] on icon "button" at bounding box center [1131, 261] width 17 height 17
click at [835, 285] on span "See More Details" at bounding box center [1091, 287] width 100 height 17
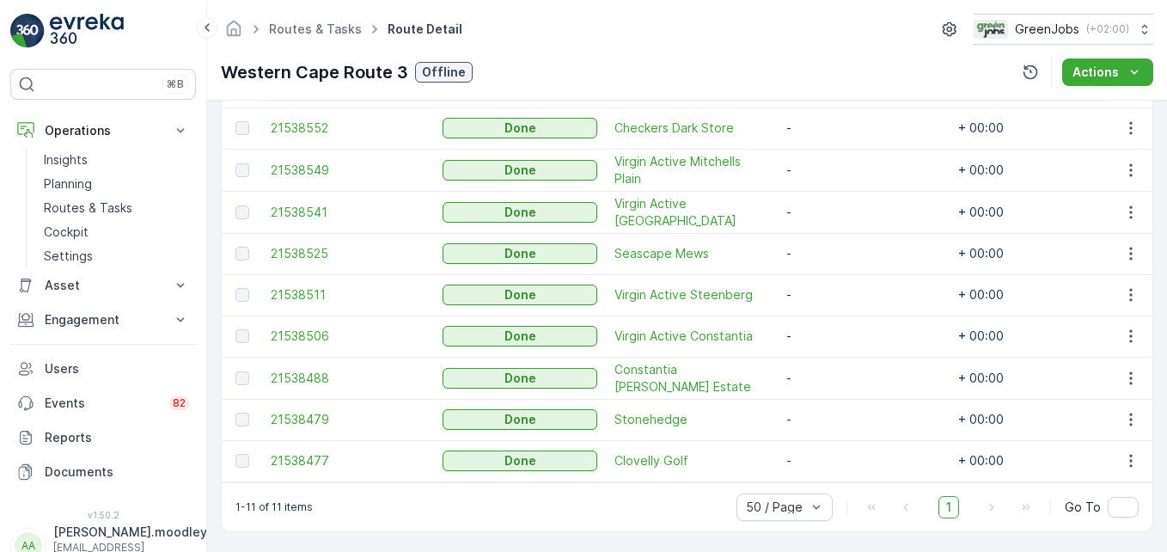
scroll to position [602, 0]
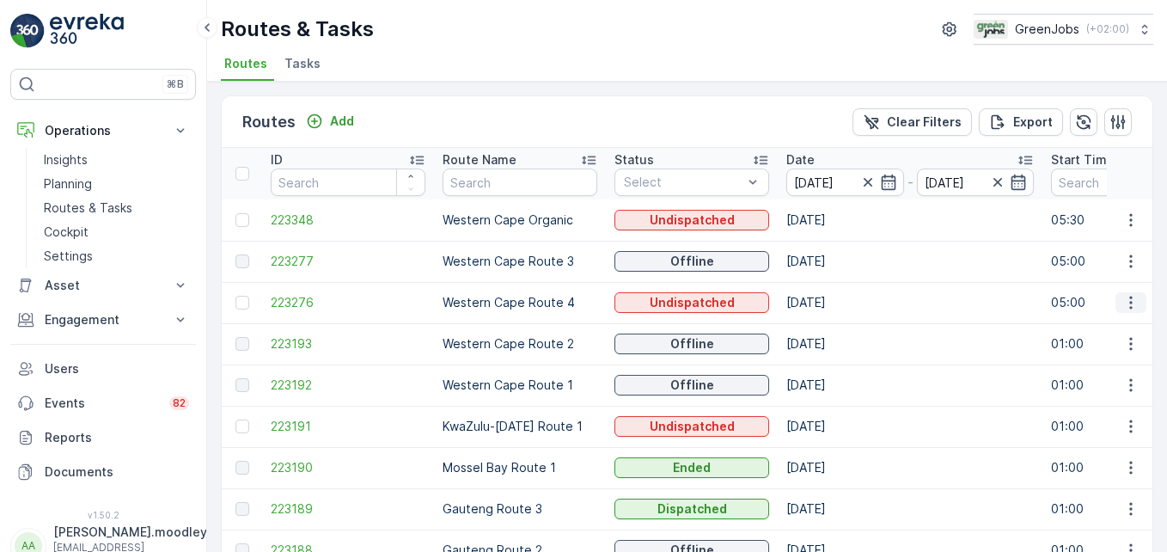
click at [835, 309] on icon "button" at bounding box center [1131, 302] width 17 height 17
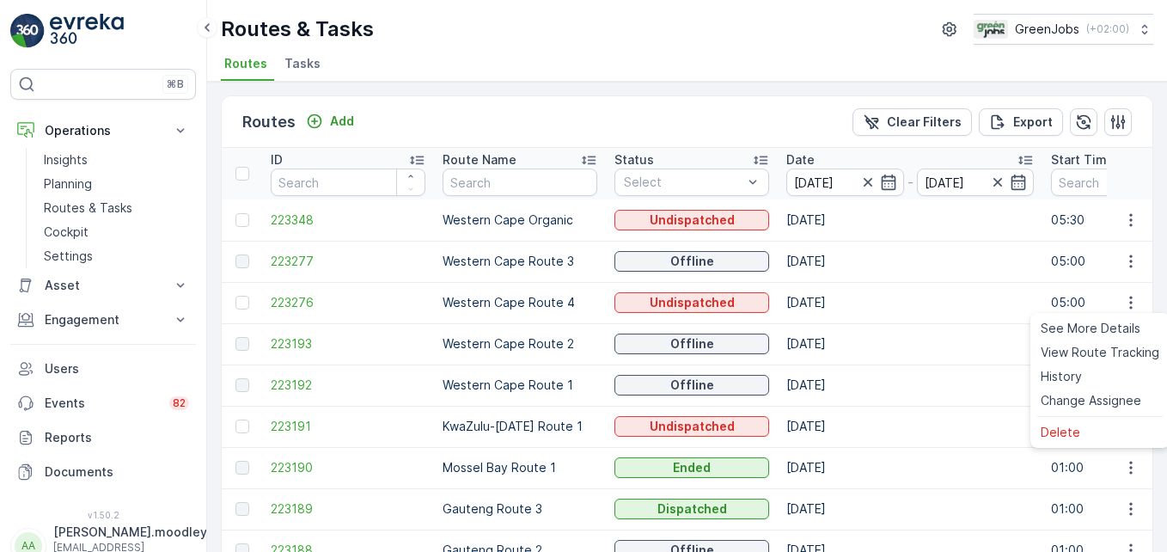
click at [835, 377] on td "[DATE]" at bounding box center [910, 384] width 265 height 41
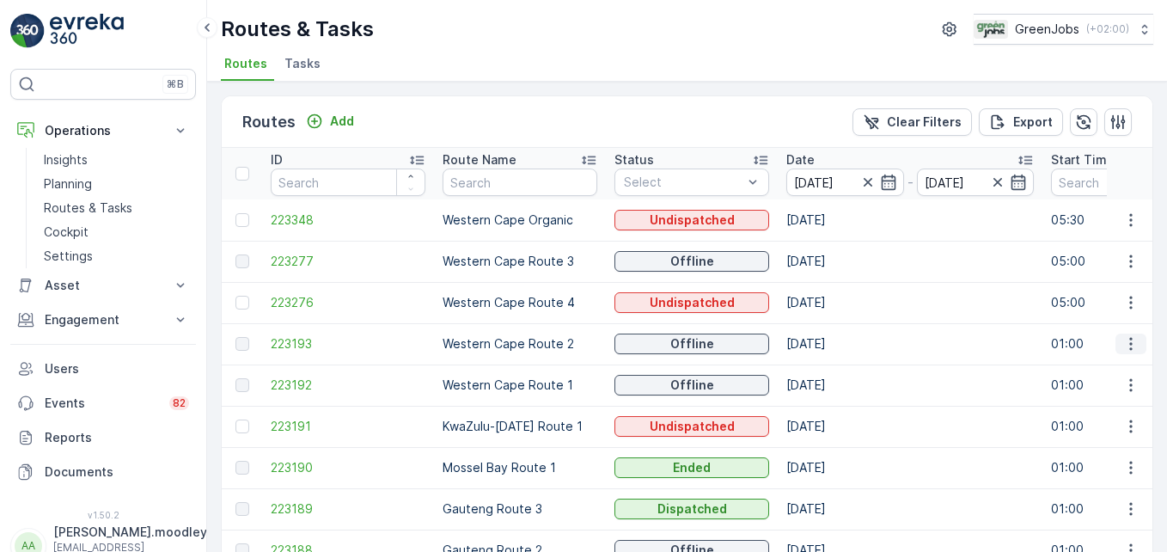
click at [835, 338] on icon "button" at bounding box center [1131, 343] width 17 height 17
click at [835, 370] on span "See More Details" at bounding box center [1091, 369] width 100 height 17
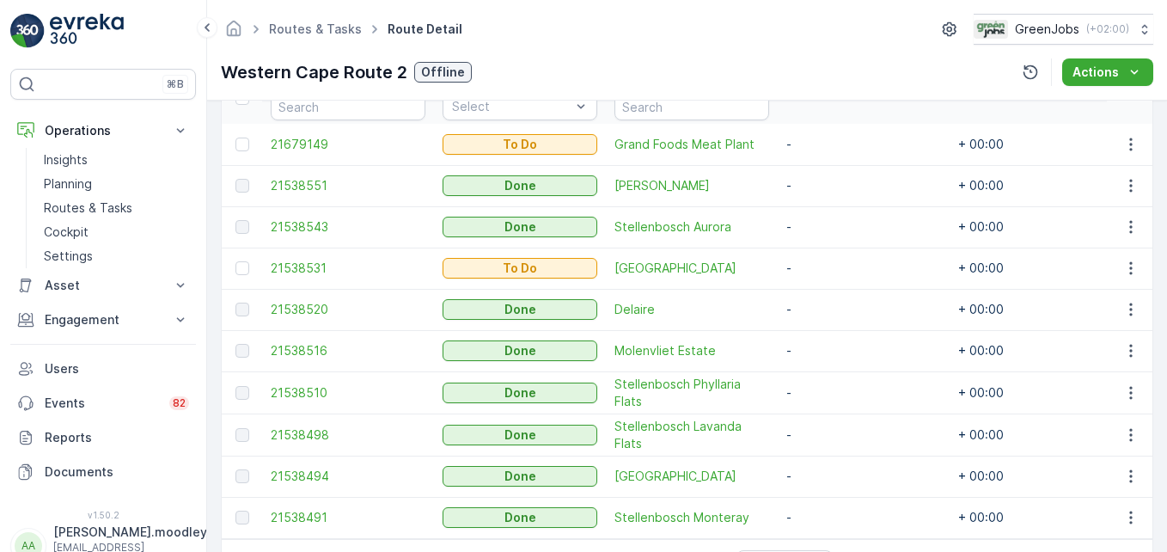
scroll to position [516, 0]
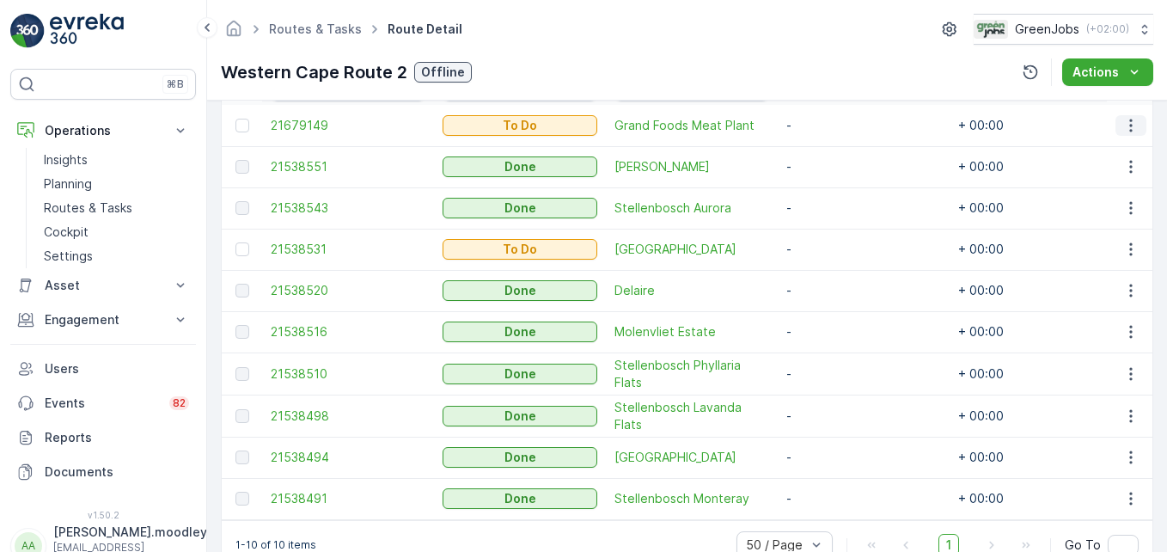
click at [835, 127] on icon "button" at bounding box center [1131, 125] width 17 height 17
click at [835, 146] on span "See More Details" at bounding box center [1095, 151] width 100 height 17
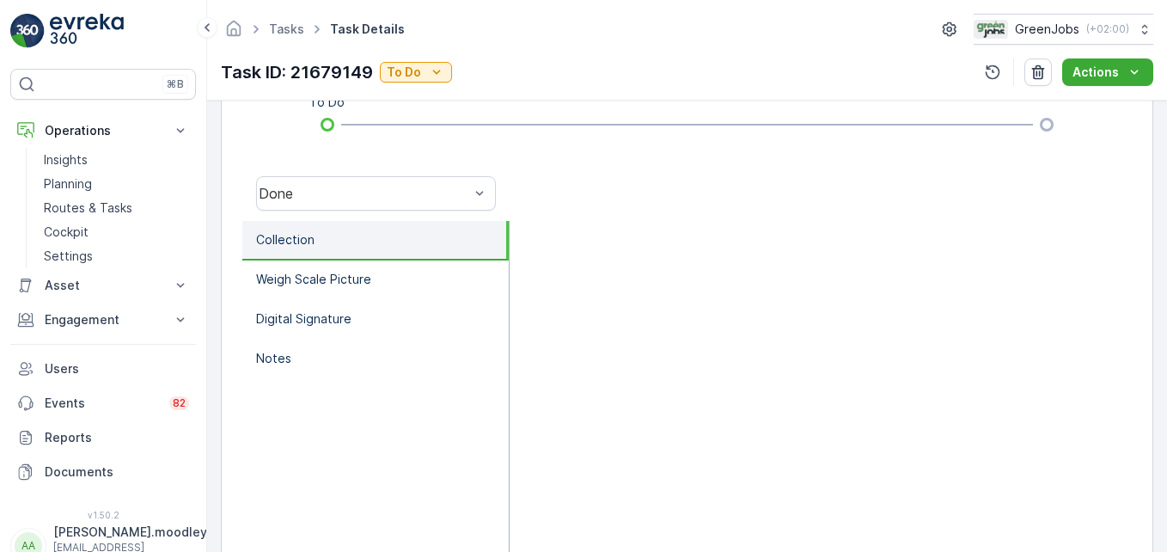
scroll to position [532, 0]
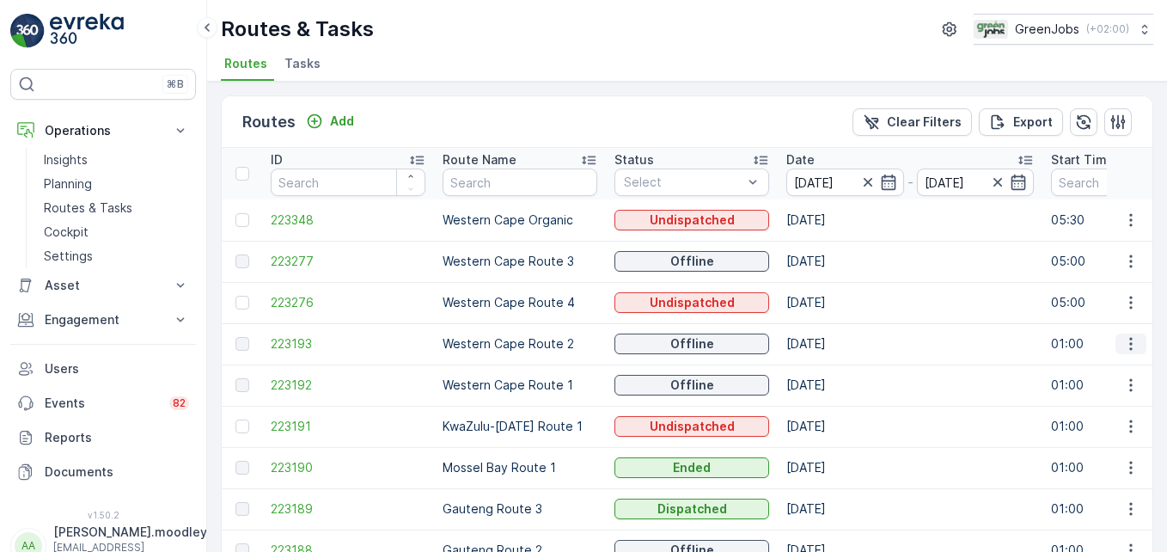
click at [835, 343] on icon "button" at bounding box center [1131, 344] width 3 height 13
click at [835, 366] on span "See More Details" at bounding box center [1091, 369] width 100 height 17
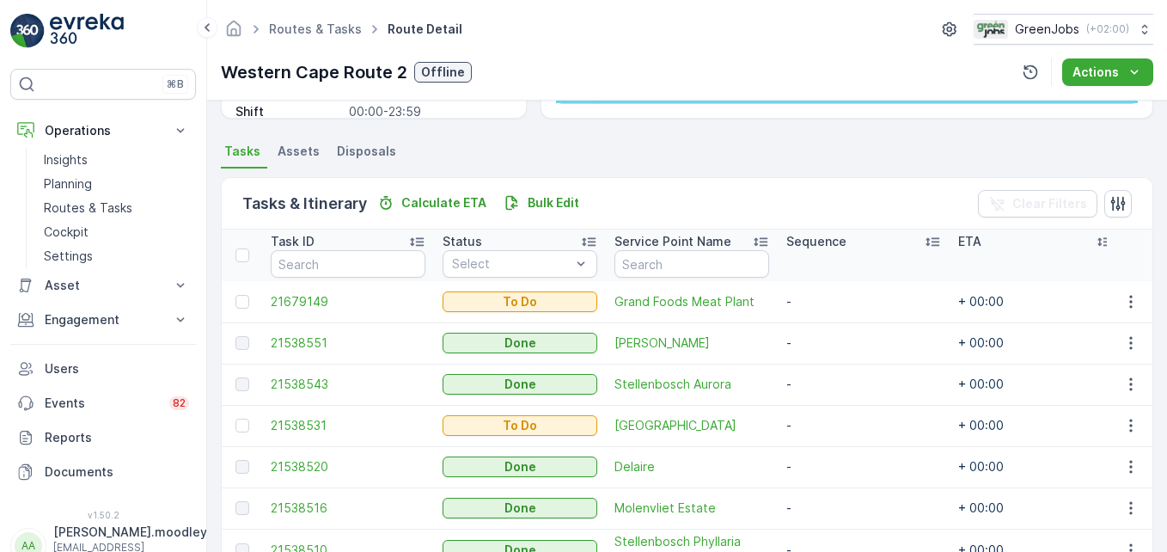
scroll to position [344, 0]
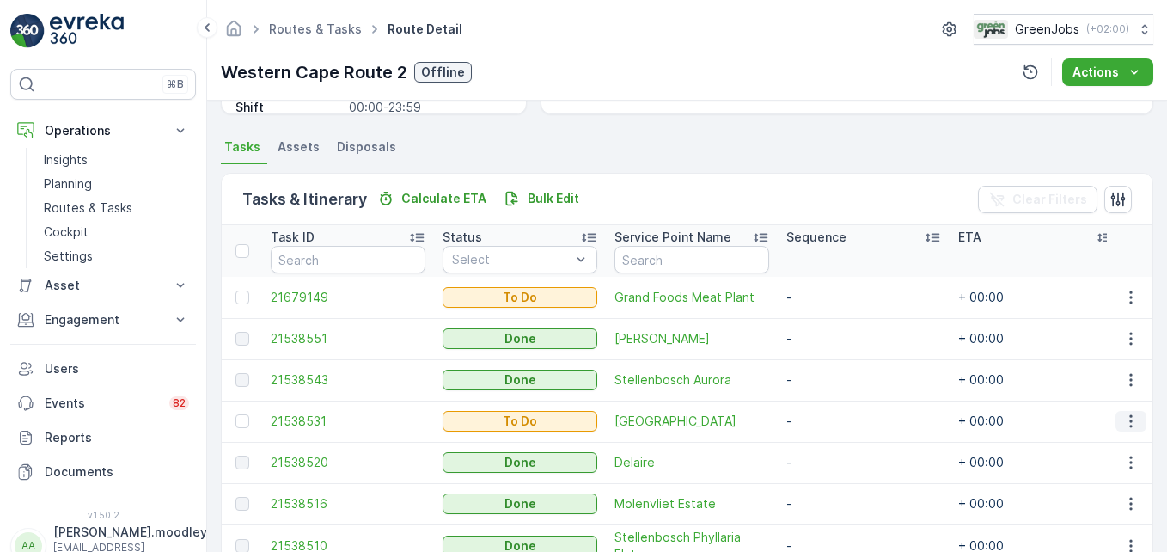
click at [835, 419] on icon "button" at bounding box center [1131, 421] width 17 height 17
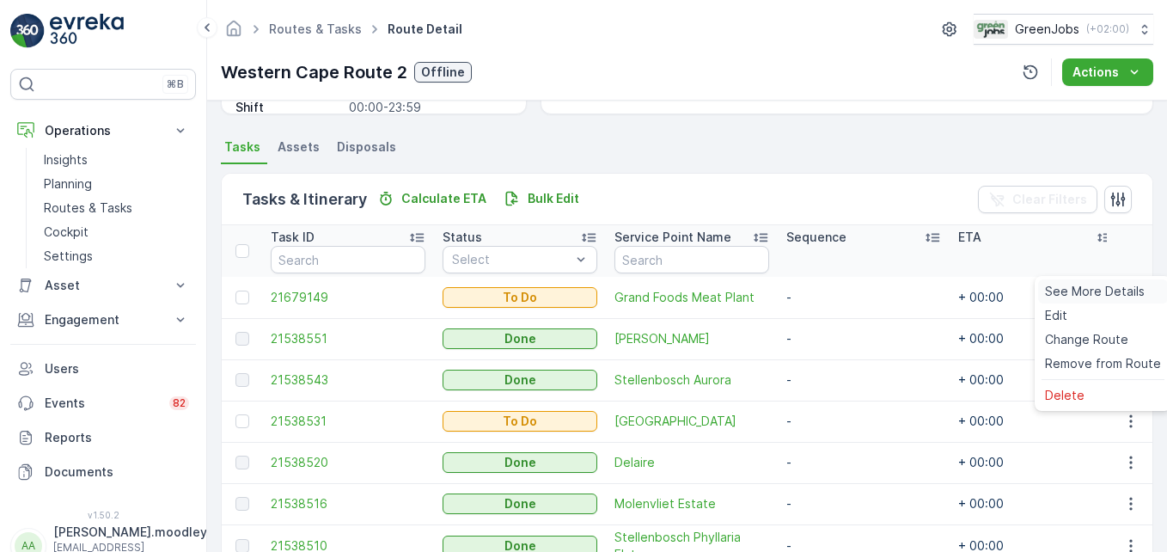
click at [835, 289] on span "See More Details" at bounding box center [1095, 291] width 100 height 17
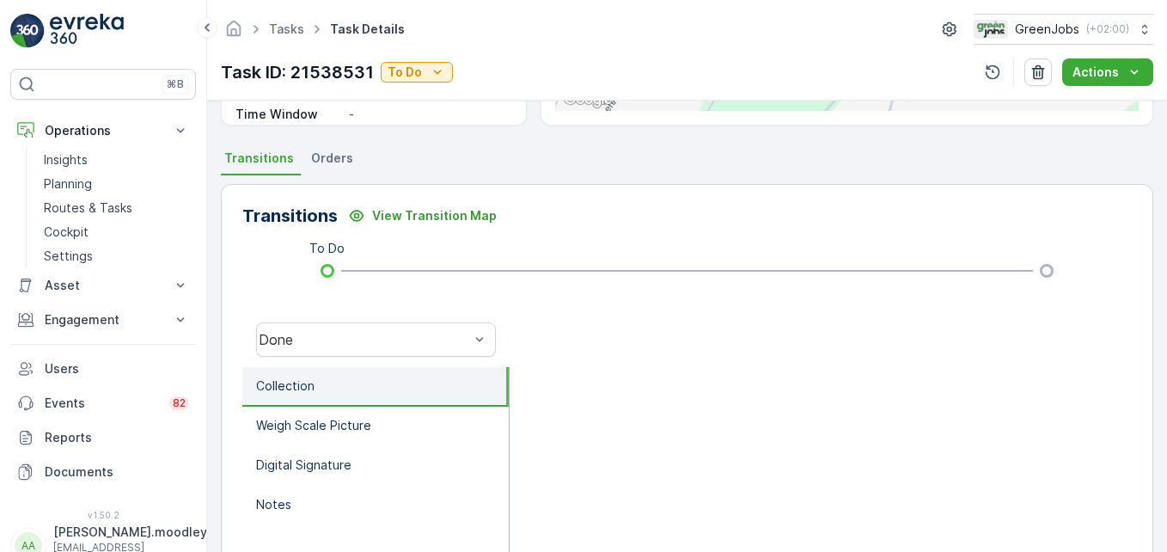
scroll to position [516, 0]
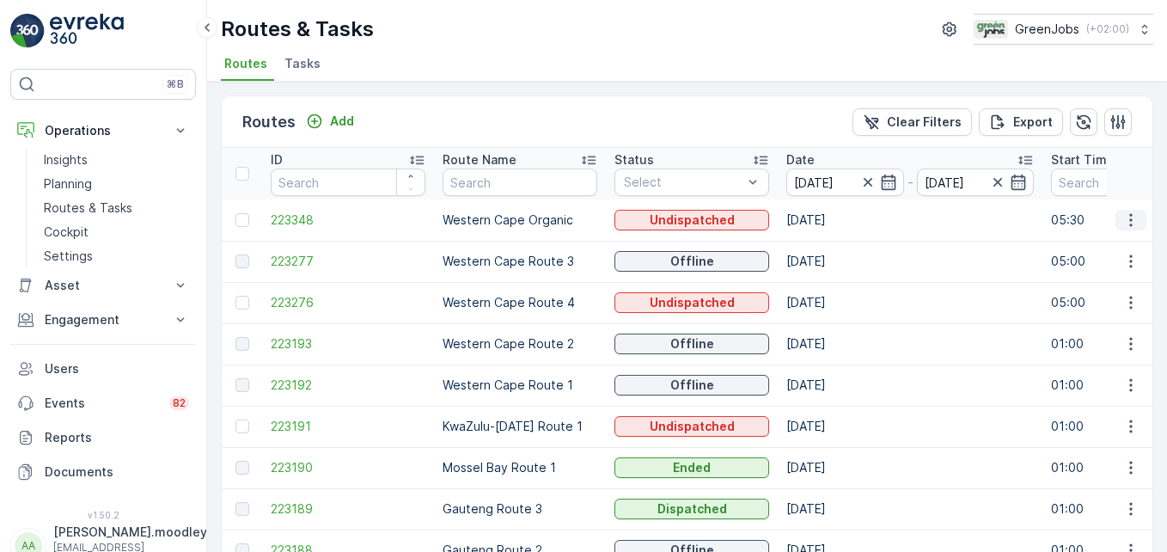
click at [835, 216] on icon "button" at bounding box center [1131, 219] width 17 height 17
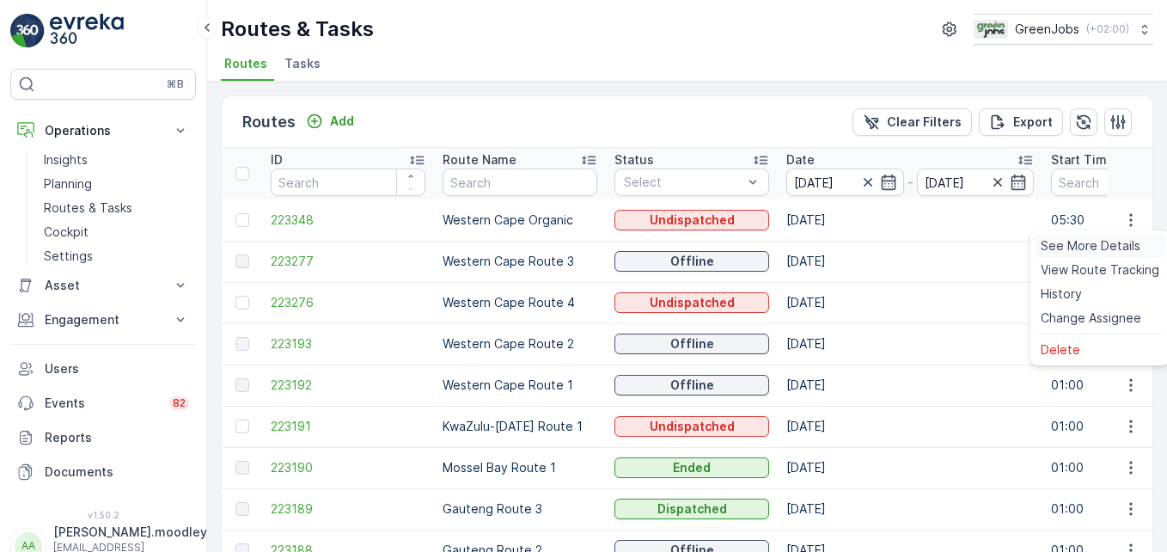
click at [835, 248] on span "See More Details" at bounding box center [1091, 245] width 100 height 17
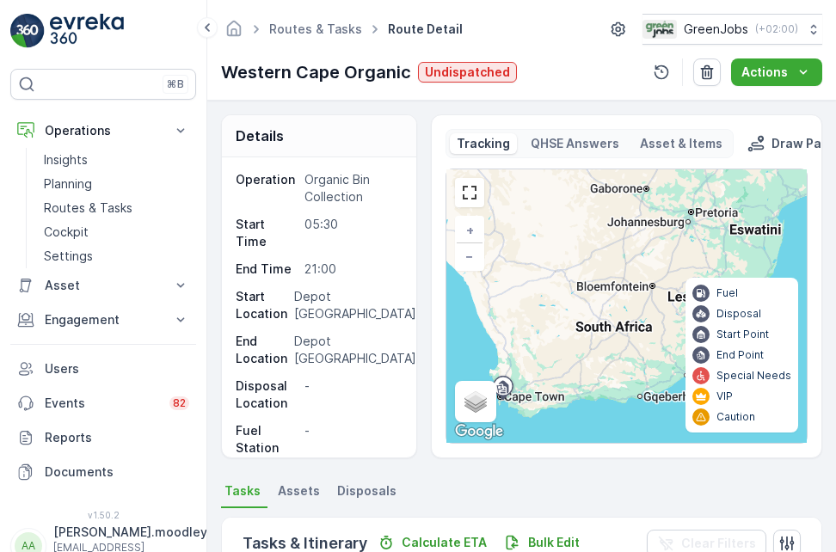
drag, startPoint x: 103, startPoint y: 205, endPoint x: 203, endPoint y: 211, distance: 99.9
click at [103, 205] on p "Routes & Tasks" at bounding box center [88, 207] width 89 height 17
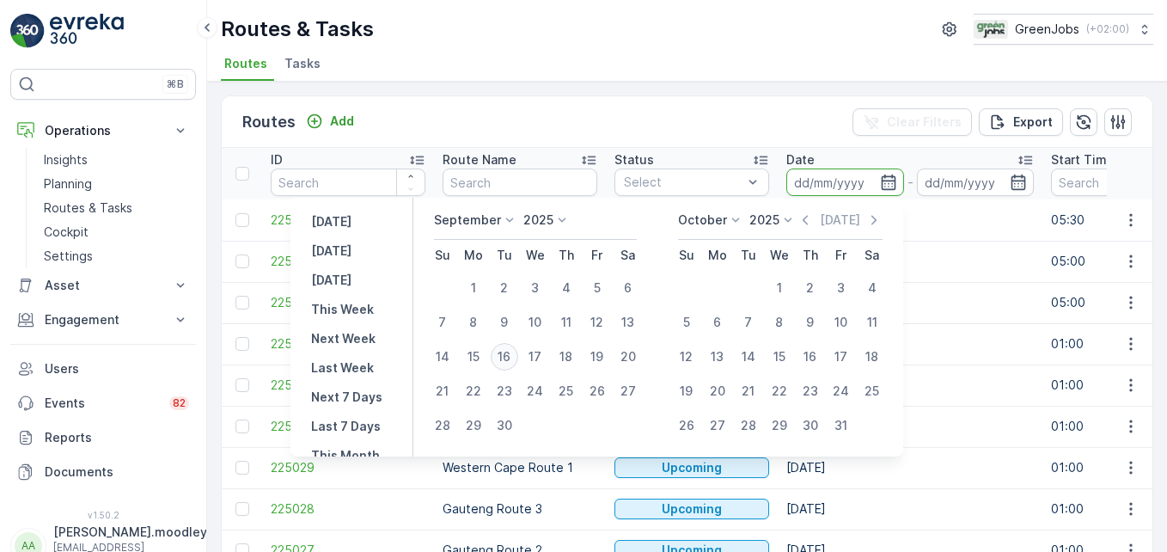
click at [509, 351] on div "16" at bounding box center [505, 357] width 28 height 28
type input "[DATE]"
click at [509, 351] on div "16" at bounding box center [505, 357] width 28 height 28
type input "[DATE]"
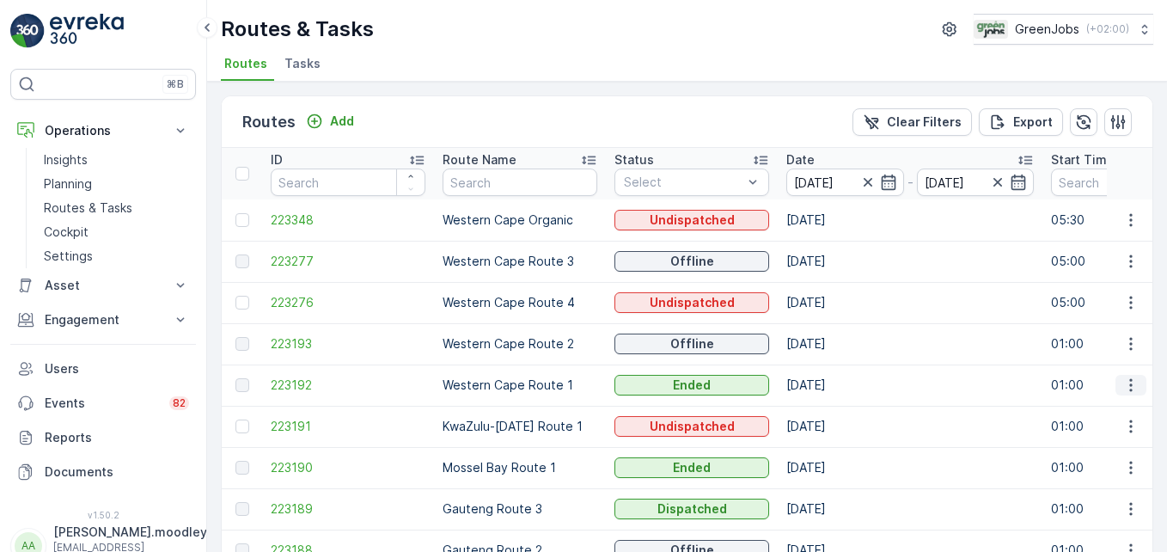
click at [835, 383] on icon "button" at bounding box center [1131, 385] width 17 height 17
click at [835, 411] on span "See More Details" at bounding box center [1091, 410] width 100 height 17
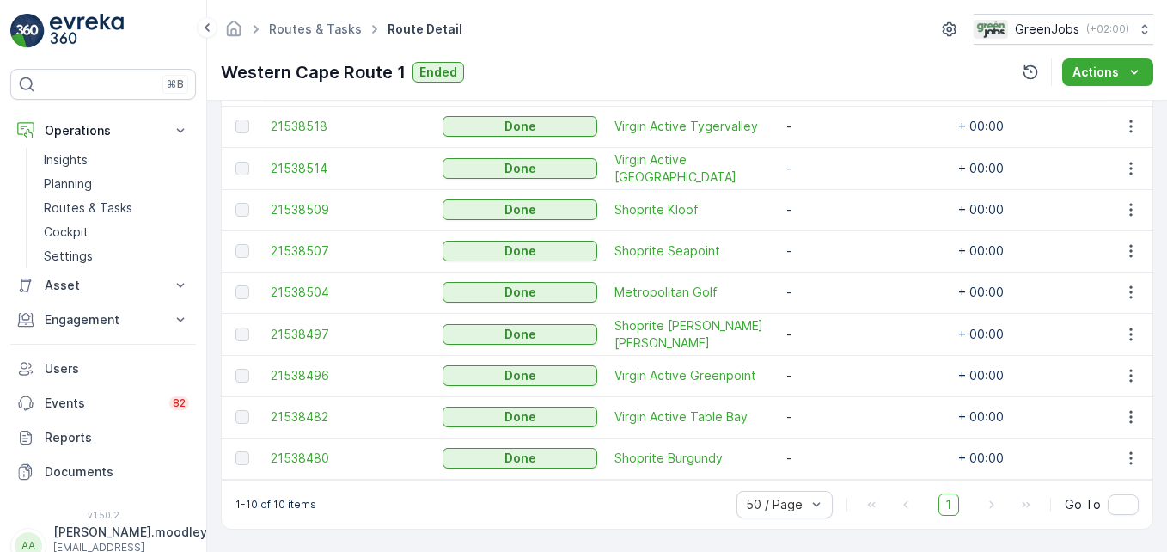
scroll to position [477, 0]
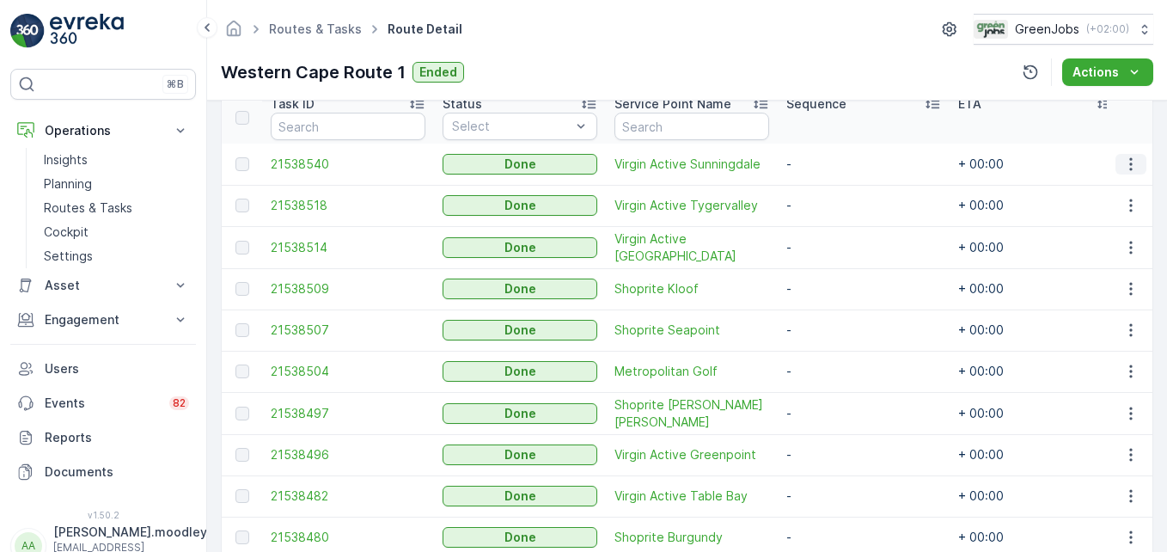
click at [835, 167] on icon "button" at bounding box center [1131, 164] width 17 height 17
click at [835, 192] on span "See More Details" at bounding box center [1111, 189] width 100 height 17
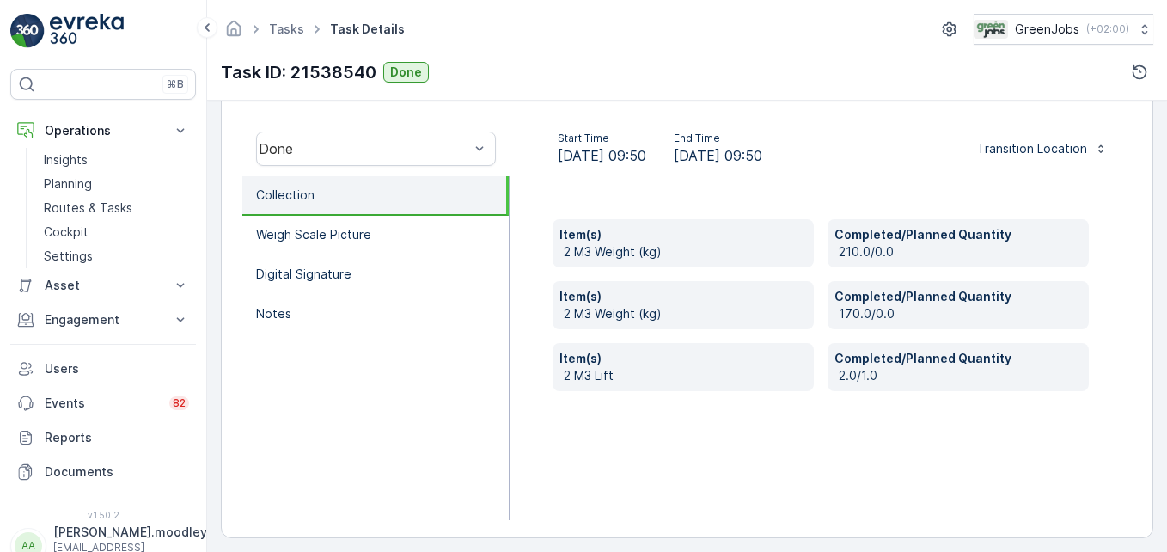
scroll to position [532, 0]
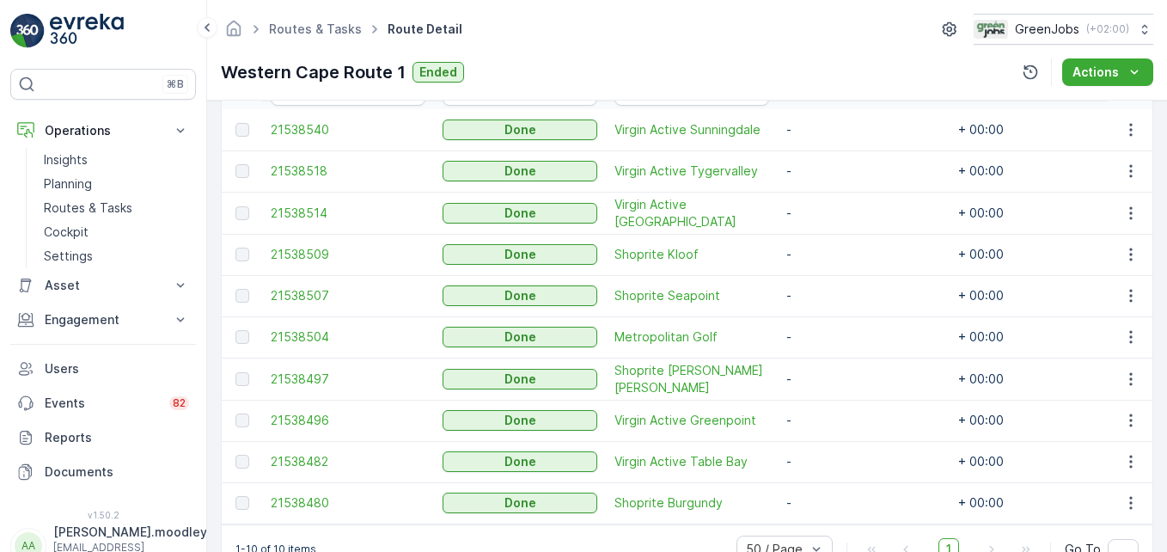
scroll to position [516, 0]
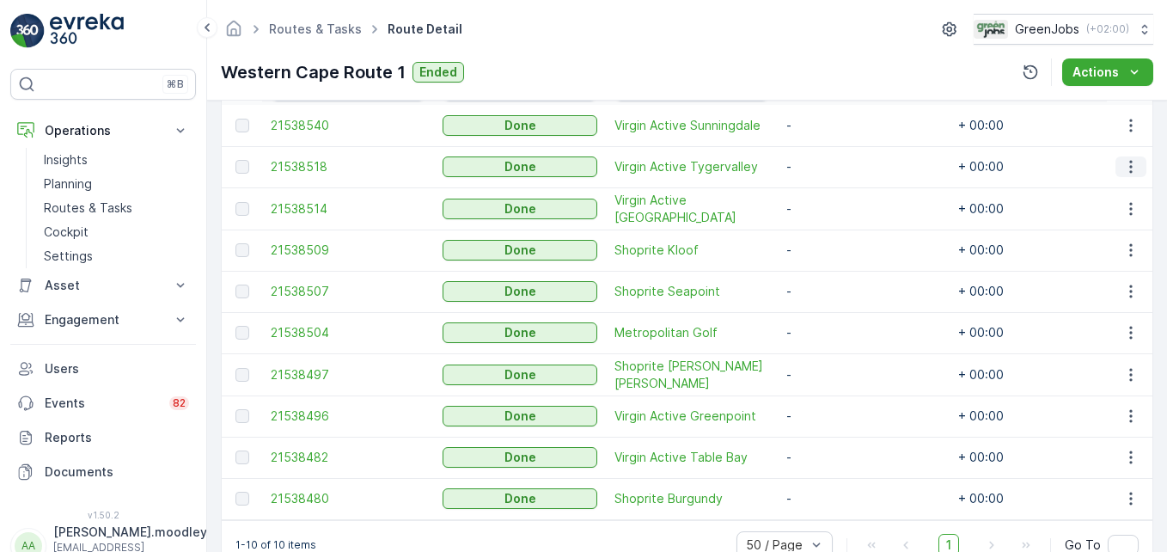
click at [835, 167] on icon "button" at bounding box center [1131, 166] width 17 height 17
click at [835, 193] on span "See More Details" at bounding box center [1111, 192] width 100 height 17
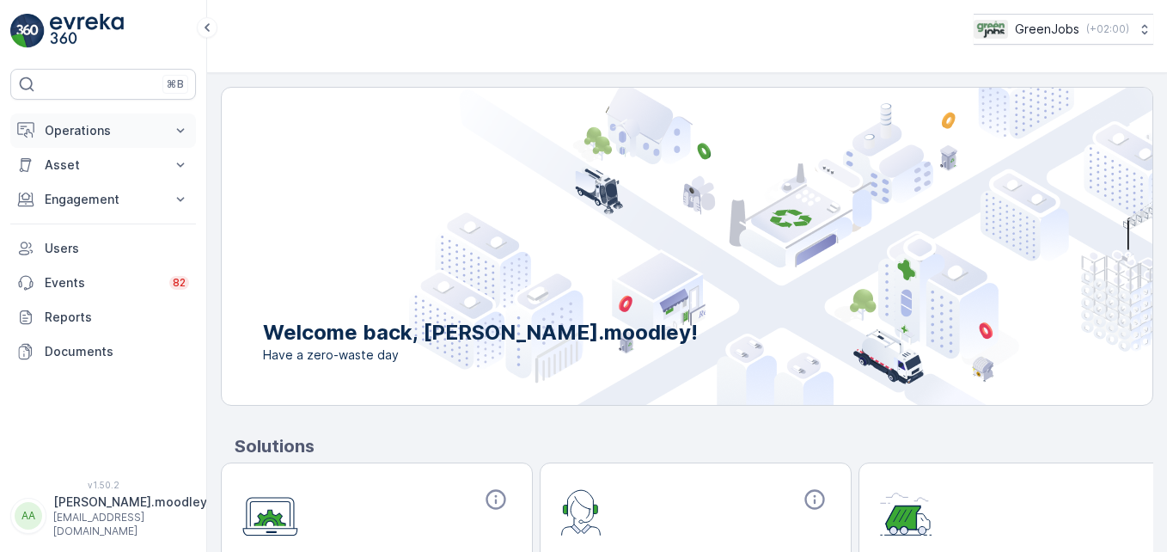
click at [180, 131] on icon at bounding box center [181, 130] width 8 height 4
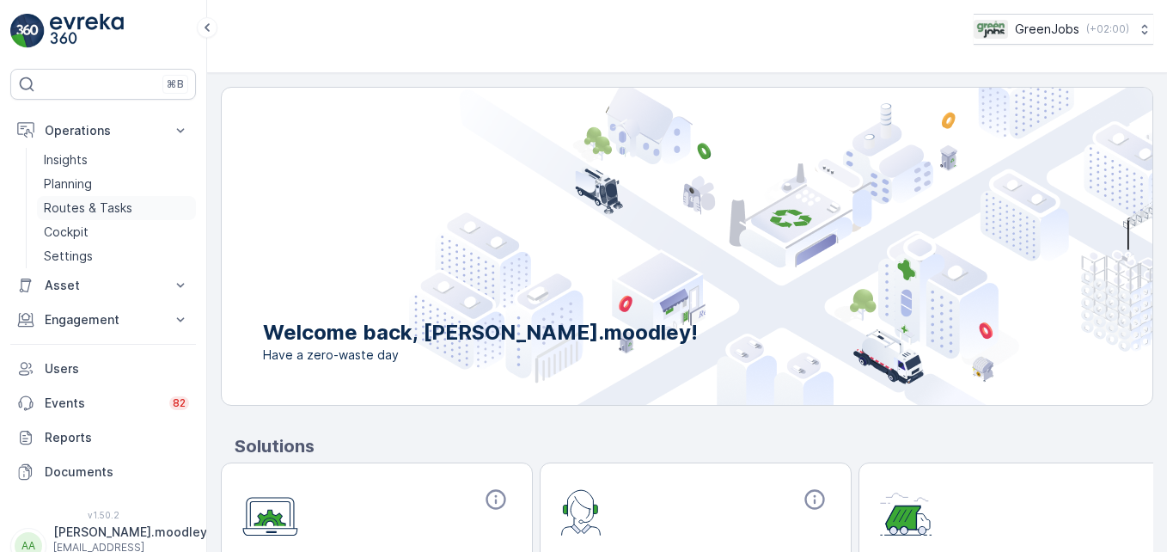
click at [80, 208] on p "Routes & Tasks" at bounding box center [88, 207] width 89 height 17
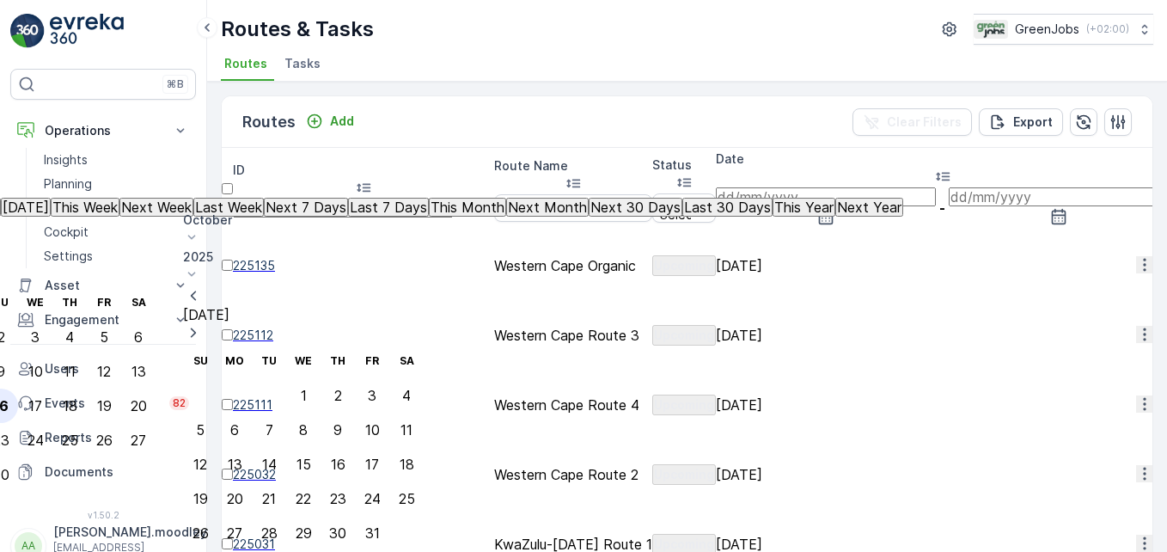
click at [9, 398] on div "16" at bounding box center [0, 405] width 15 height 15
type input "[DATE]"
click at [9, 398] on div "16" at bounding box center [0, 405] width 15 height 15
type input "[DATE]"
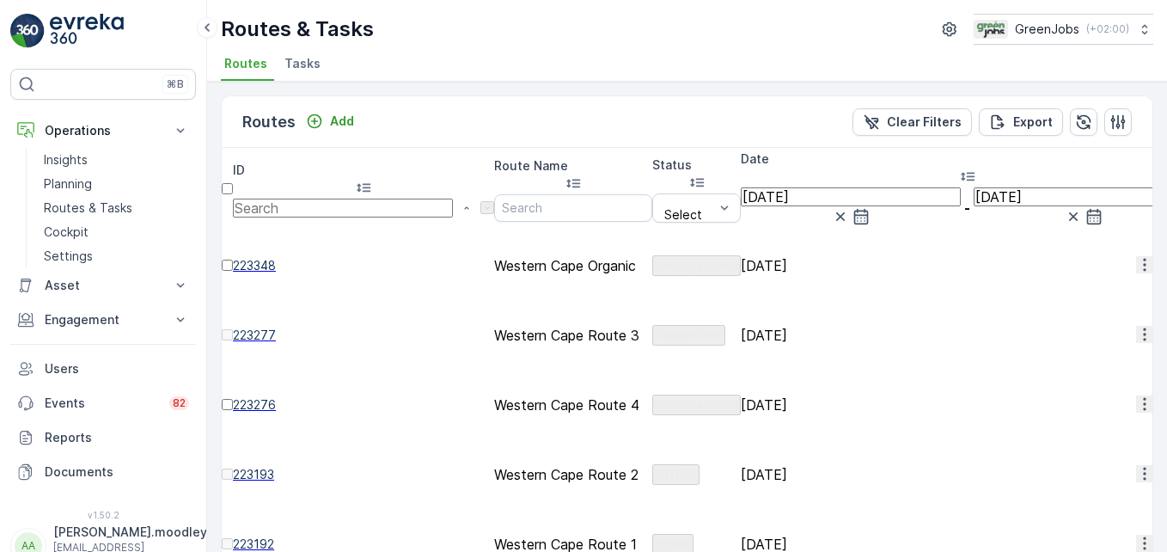
click at [835, 326] on icon "button" at bounding box center [1144, 334] width 17 height 17
click at [835, 285] on span "See More Details" at bounding box center [1101, 288] width 100 height 17
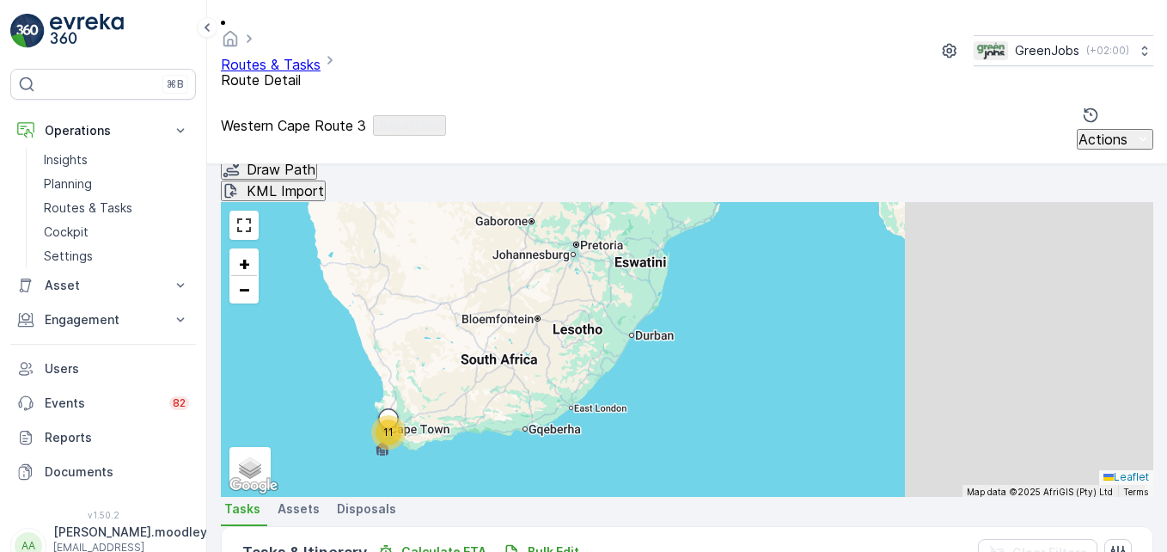
scroll to position [433, 0]
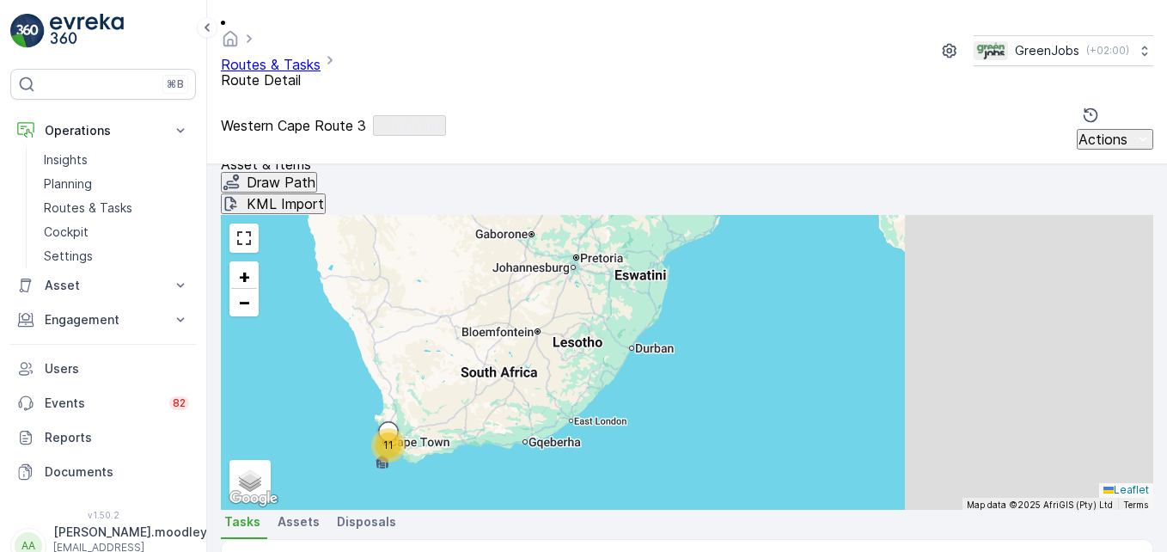
click at [835, 271] on span "See More Details" at bounding box center [1121, 276] width 100 height 17
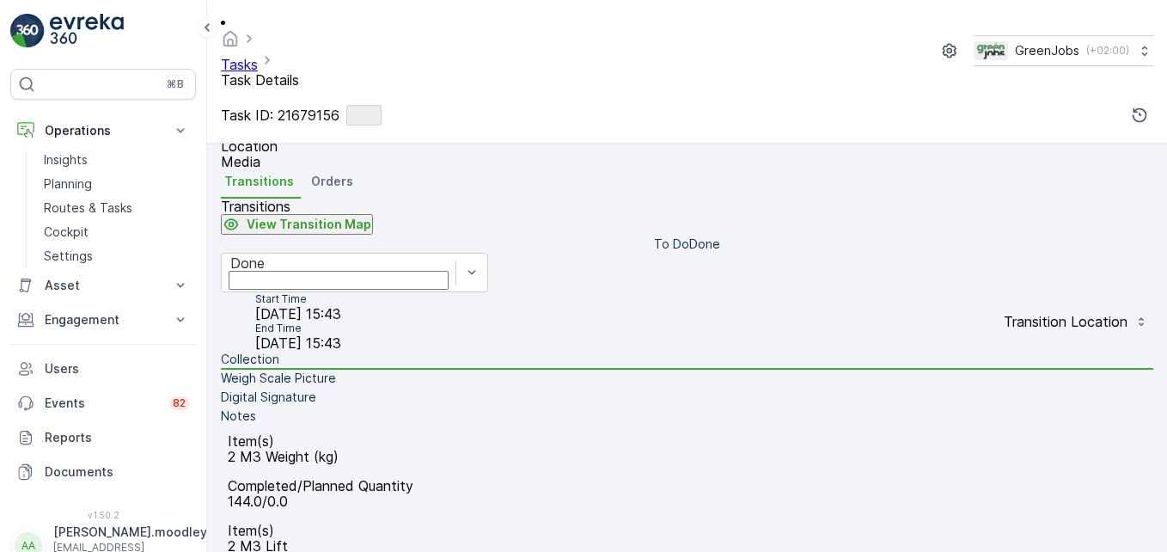
scroll to position [430, 0]
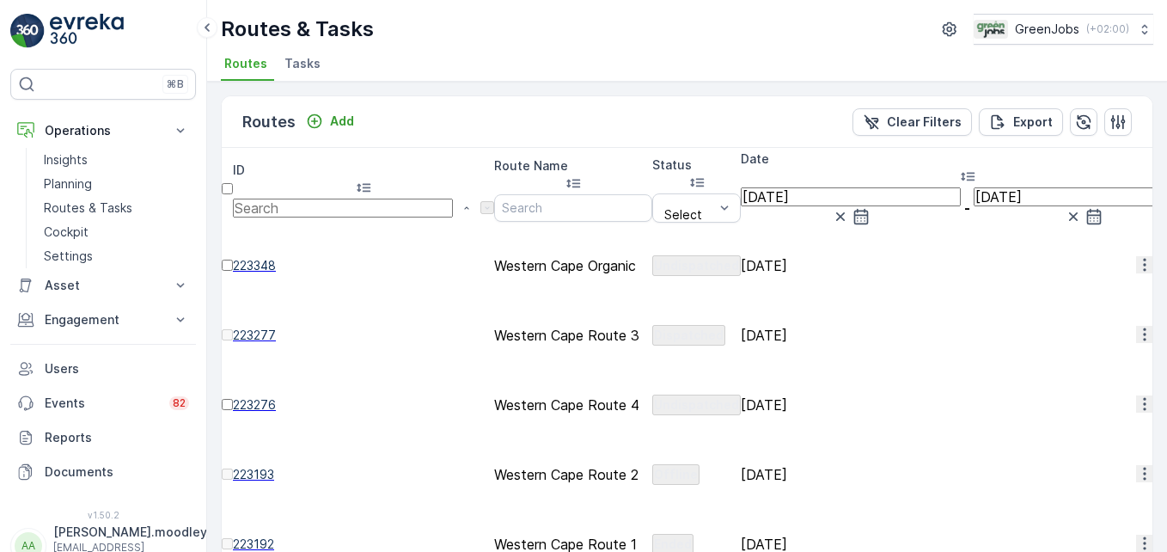
click at [835, 465] on icon "button" at bounding box center [1144, 473] width 17 height 17
click at [835, 368] on span "See More Details" at bounding box center [1101, 371] width 100 height 17
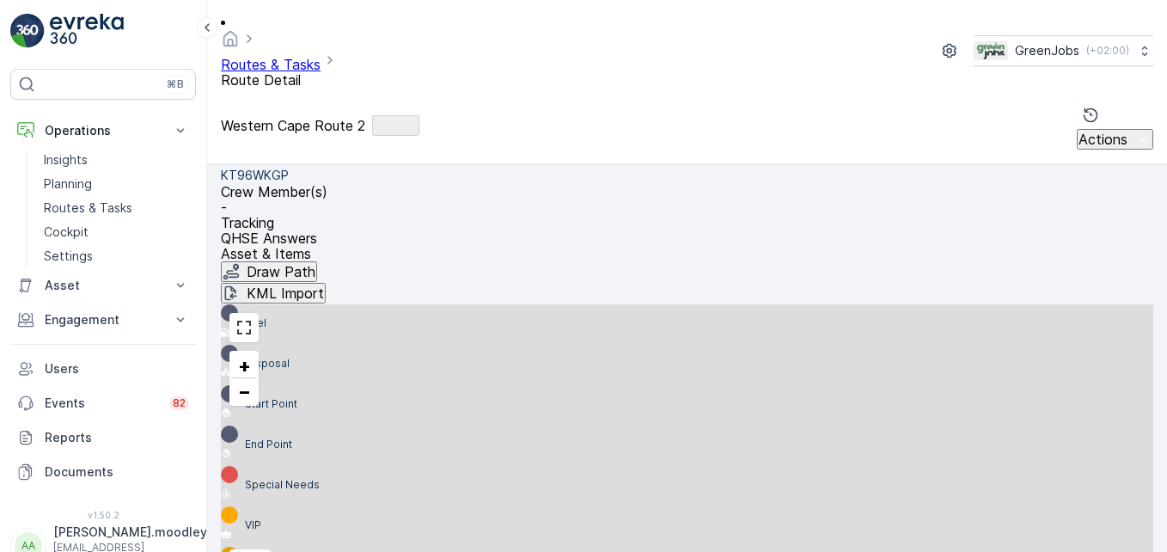
scroll to position [344, 0]
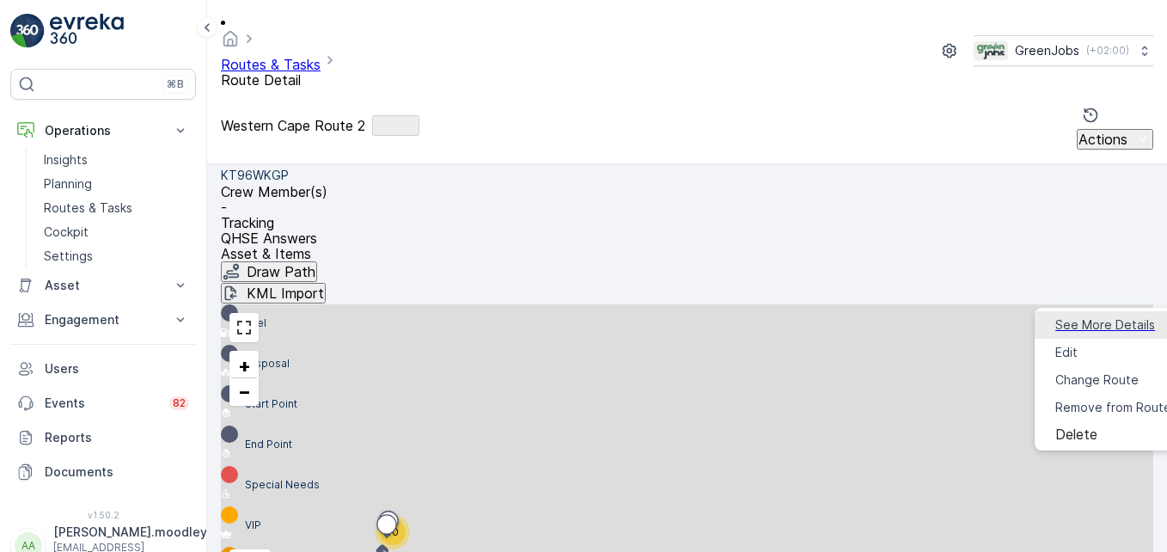
click at [835, 322] on span "See More Details" at bounding box center [1106, 324] width 100 height 17
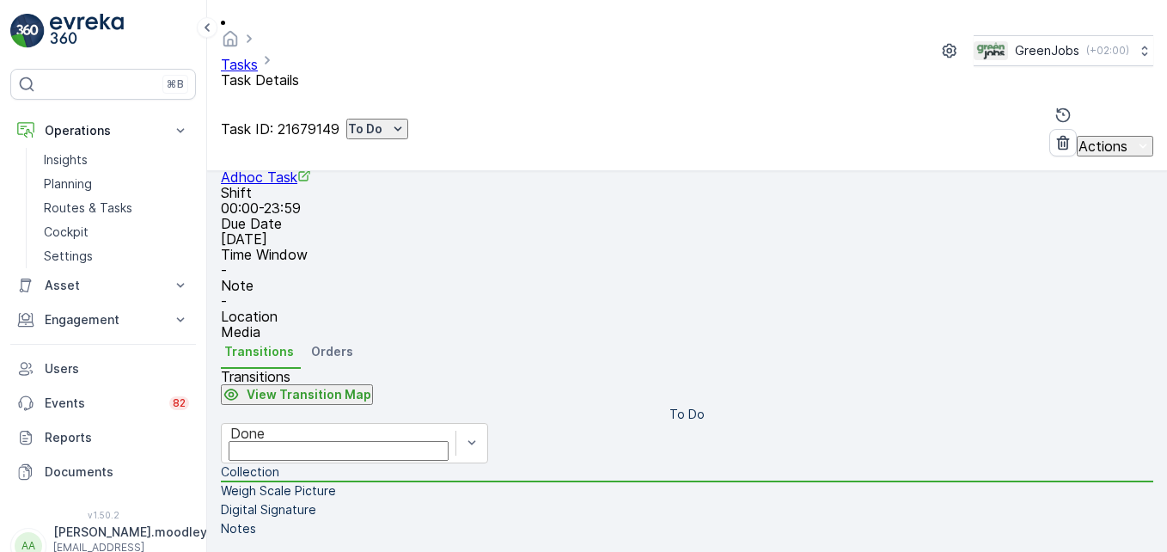
scroll to position [344, 0]
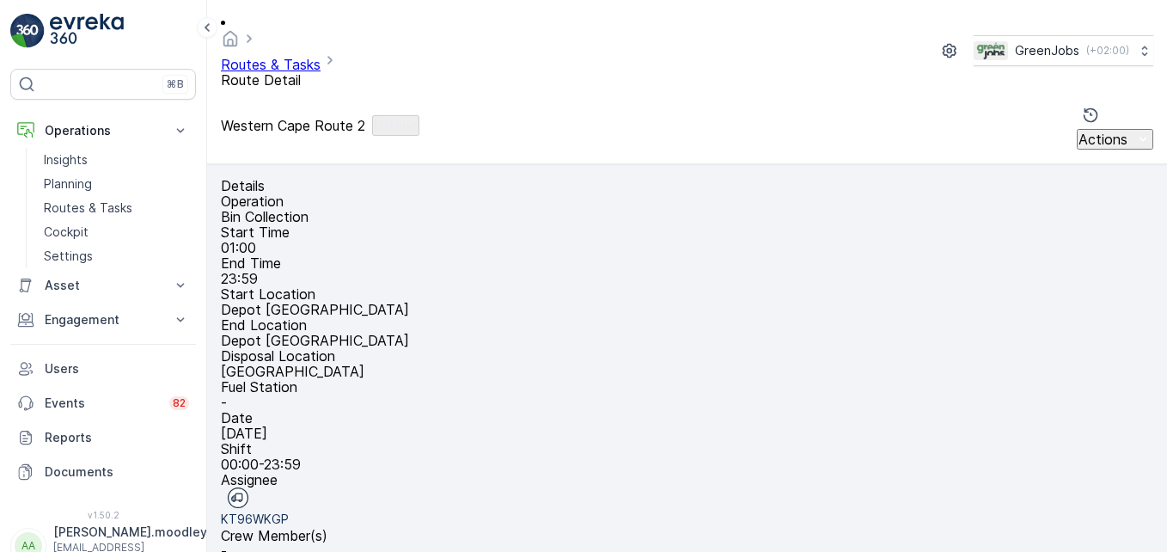
scroll to position [430, 0]
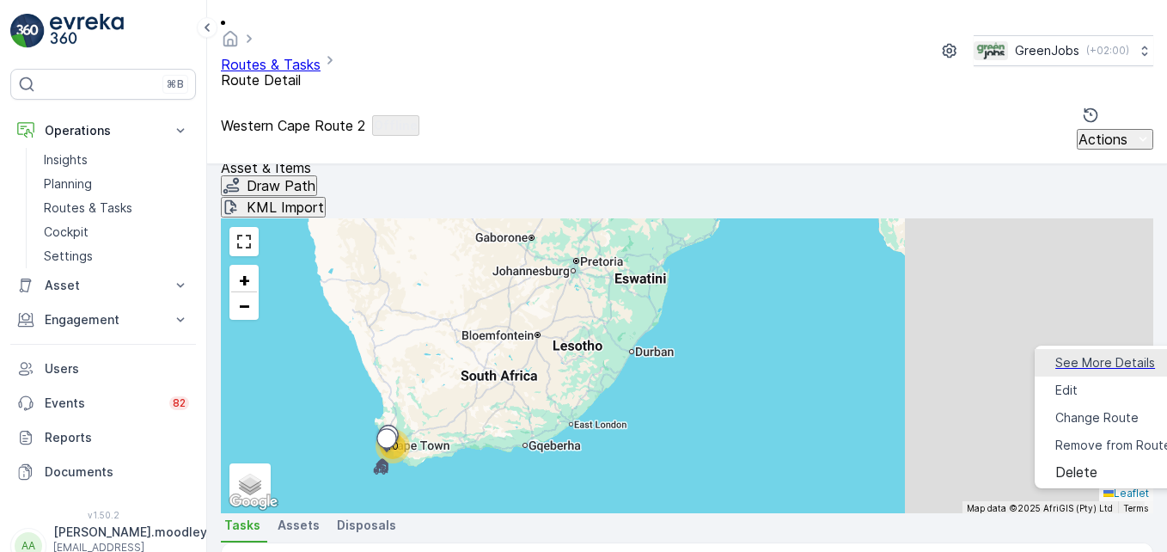
click at [835, 356] on span "See More Details" at bounding box center [1106, 362] width 100 height 17
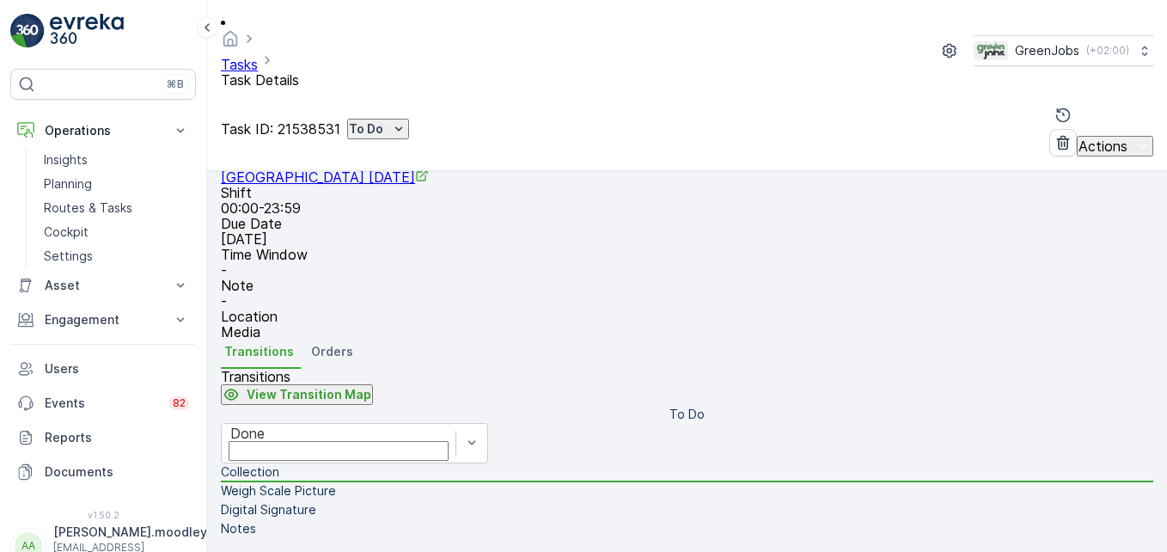
scroll to position [344, 0]
